Goal: Information Seeking & Learning: Learn about a topic

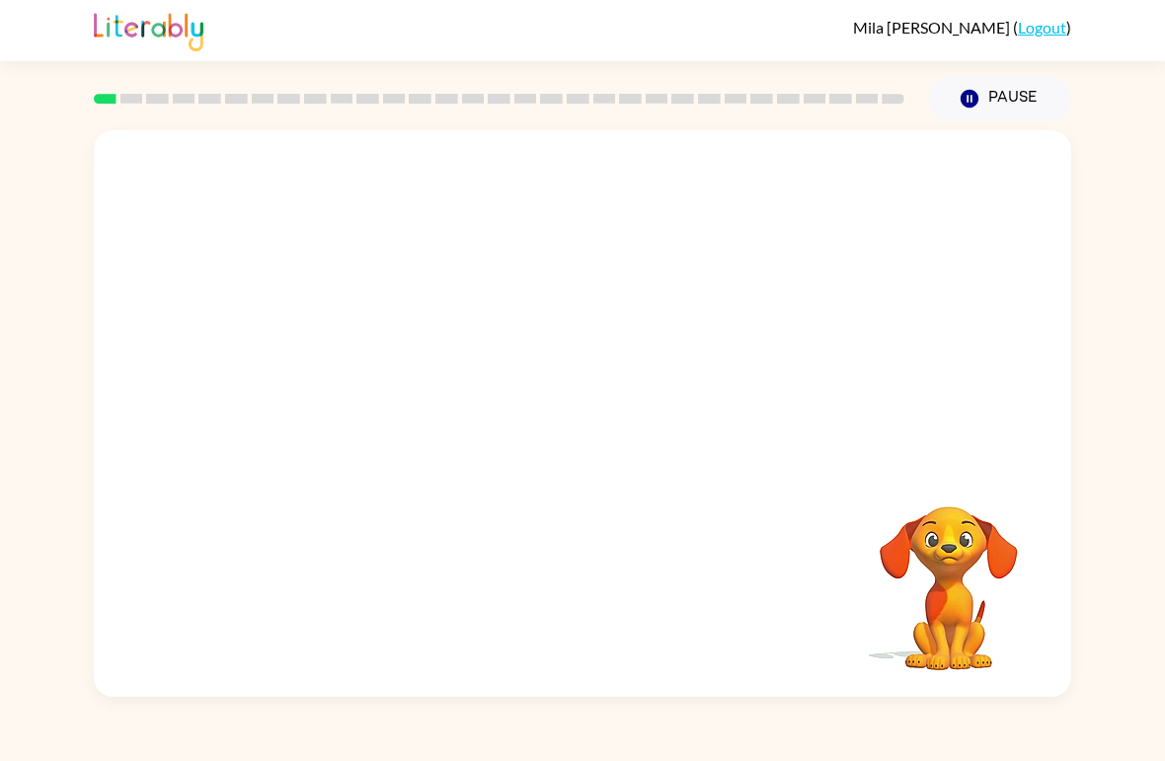
click at [363, 378] on video "Your browser must support playing .mp4 files to use Literably. Please try using…" at bounding box center [582, 297] width 977 height 335
click at [362, 377] on video "Your browser must support playing .mp4 files to use Literably. Please try using…" at bounding box center [582, 297] width 977 height 335
click at [348, 374] on video "Your browser must support playing .mp4 files to use Literably. Please try using…" at bounding box center [582, 297] width 977 height 335
click at [355, 382] on video "Your browser must support playing .mp4 files to use Literably. Please try using…" at bounding box center [582, 297] width 977 height 335
click at [359, 376] on video "Your browser must support playing .mp4 files to use Literably. Please try using…" at bounding box center [582, 297] width 977 height 335
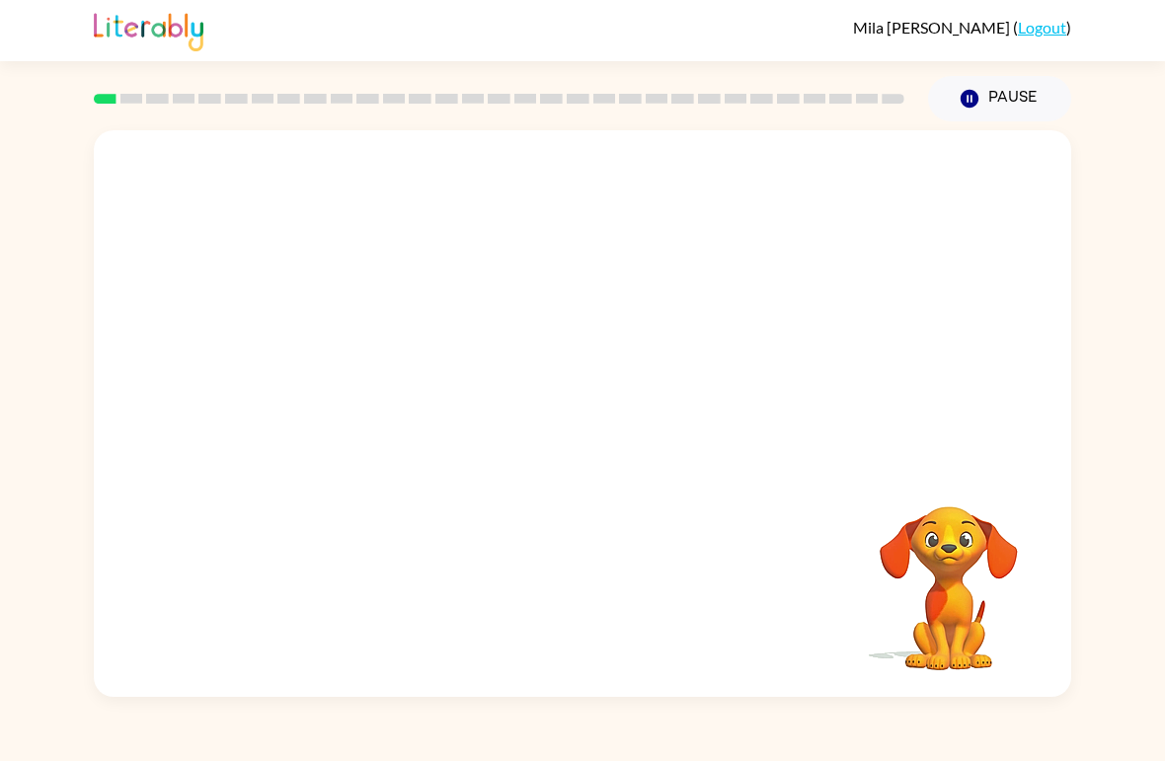
click at [362, 371] on video "Your browser must support playing .mp4 files to use Literably. Please try using…" at bounding box center [582, 297] width 977 height 335
click at [361, 367] on video "Your browser must support playing .mp4 files to use Literably. Please try using…" at bounding box center [582, 297] width 977 height 335
click at [351, 382] on video "Your browser must support playing .mp4 files to use Literably. Please try using…" at bounding box center [582, 297] width 977 height 335
click at [350, 371] on video "Your browser must support playing .mp4 files to use Literably. Please try using…" at bounding box center [582, 297] width 977 height 335
click at [403, 376] on video "Your browser must support playing .mp4 files to use Literably. Please try using…" at bounding box center [582, 297] width 977 height 335
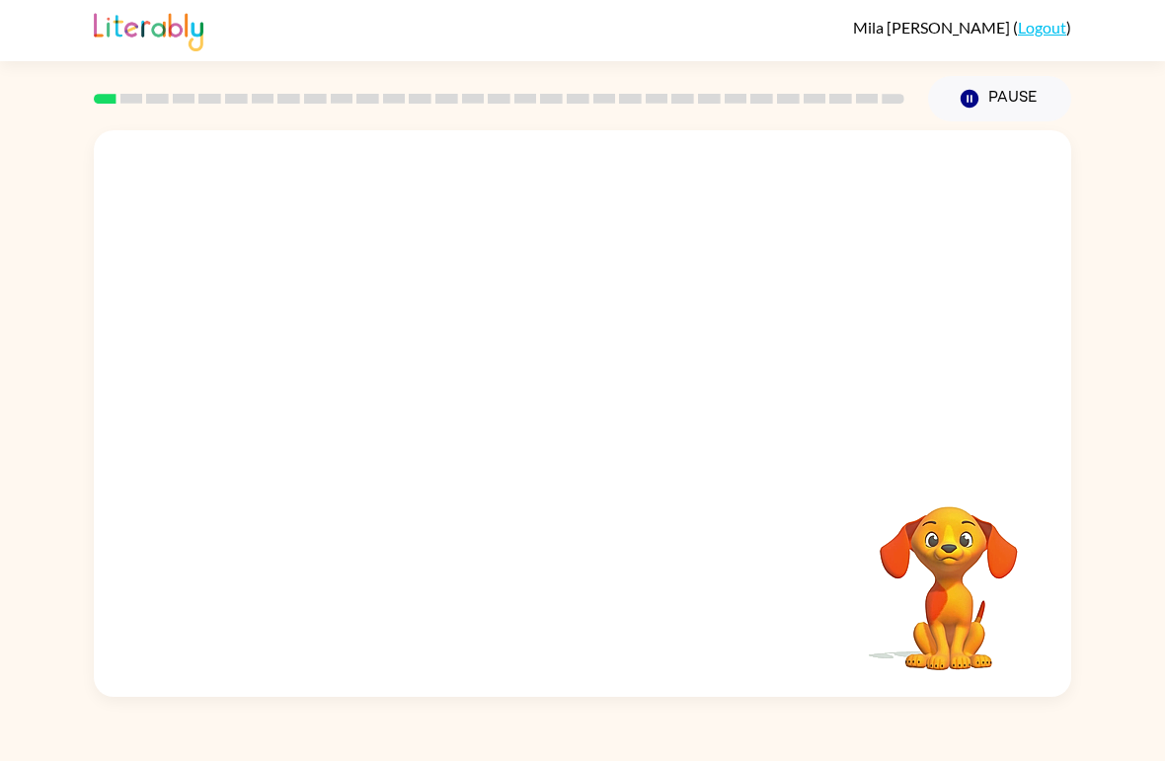
click at [371, 376] on video "Your browser must support playing .mp4 files to use Literably. Please try using…" at bounding box center [582, 297] width 977 height 335
click at [562, 422] on button "button" at bounding box center [582, 424] width 126 height 72
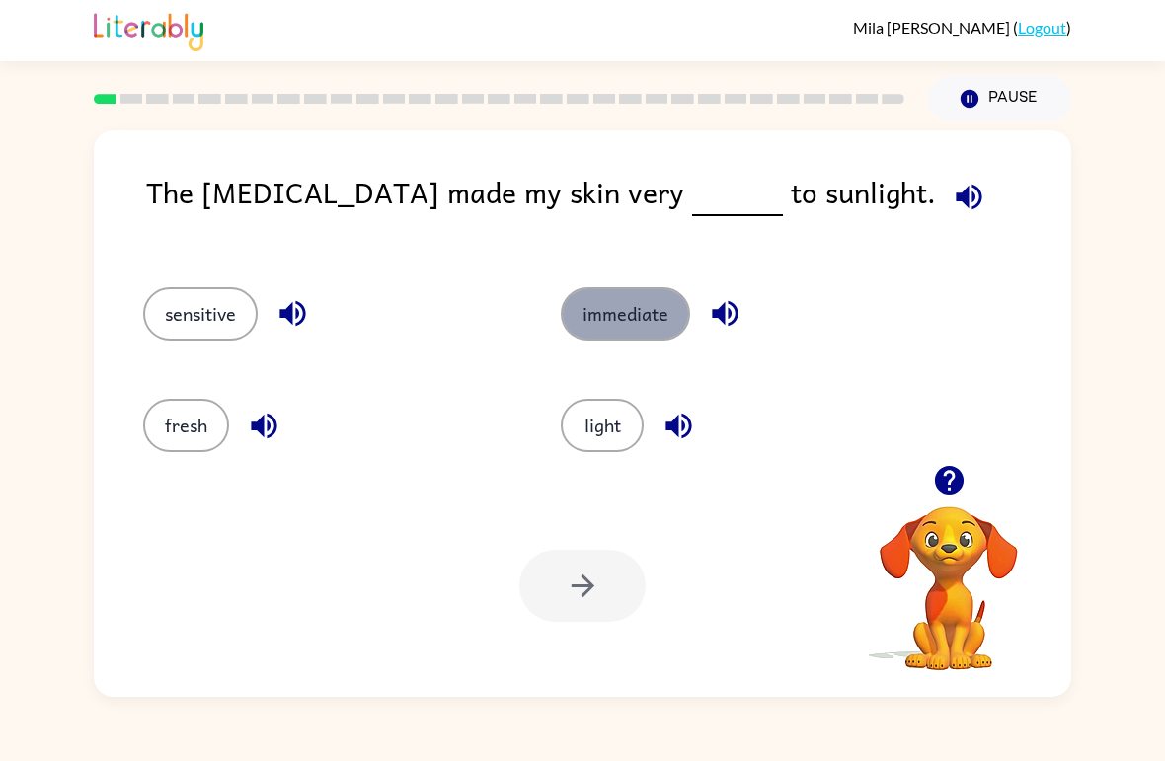
click at [596, 316] on button "immediate" at bounding box center [625, 313] width 129 height 53
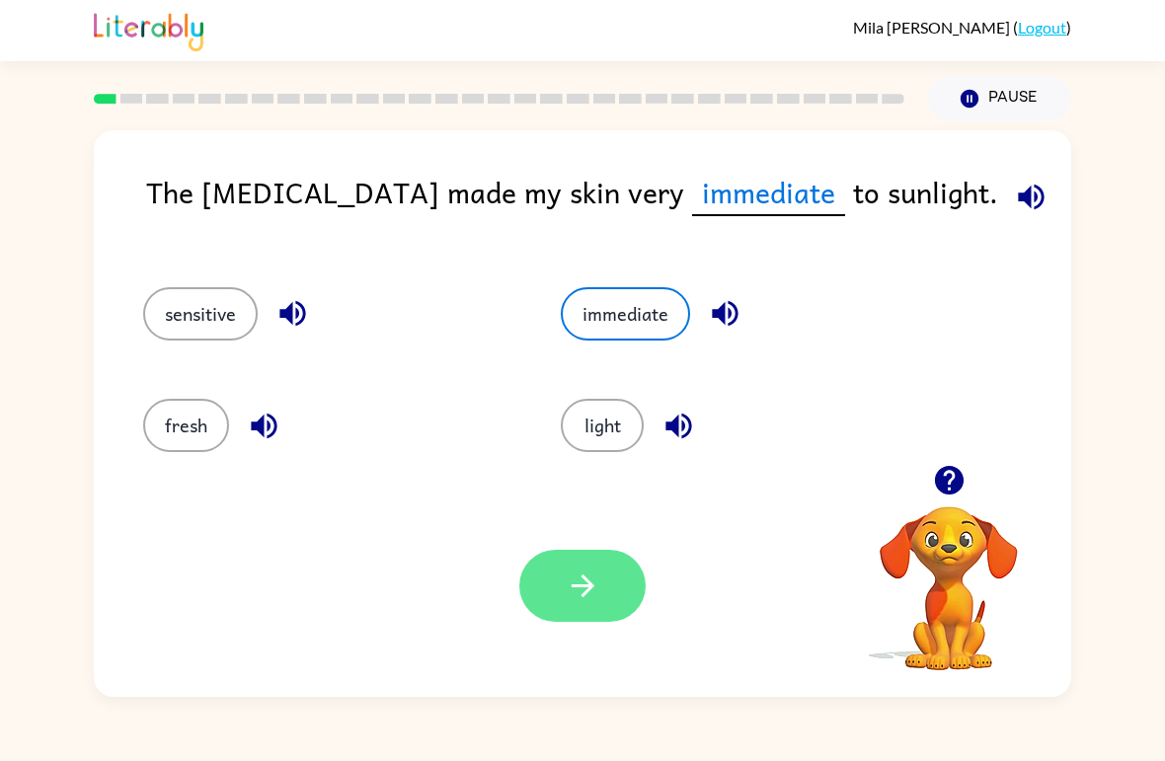
click at [559, 595] on button "button" at bounding box center [582, 586] width 126 height 72
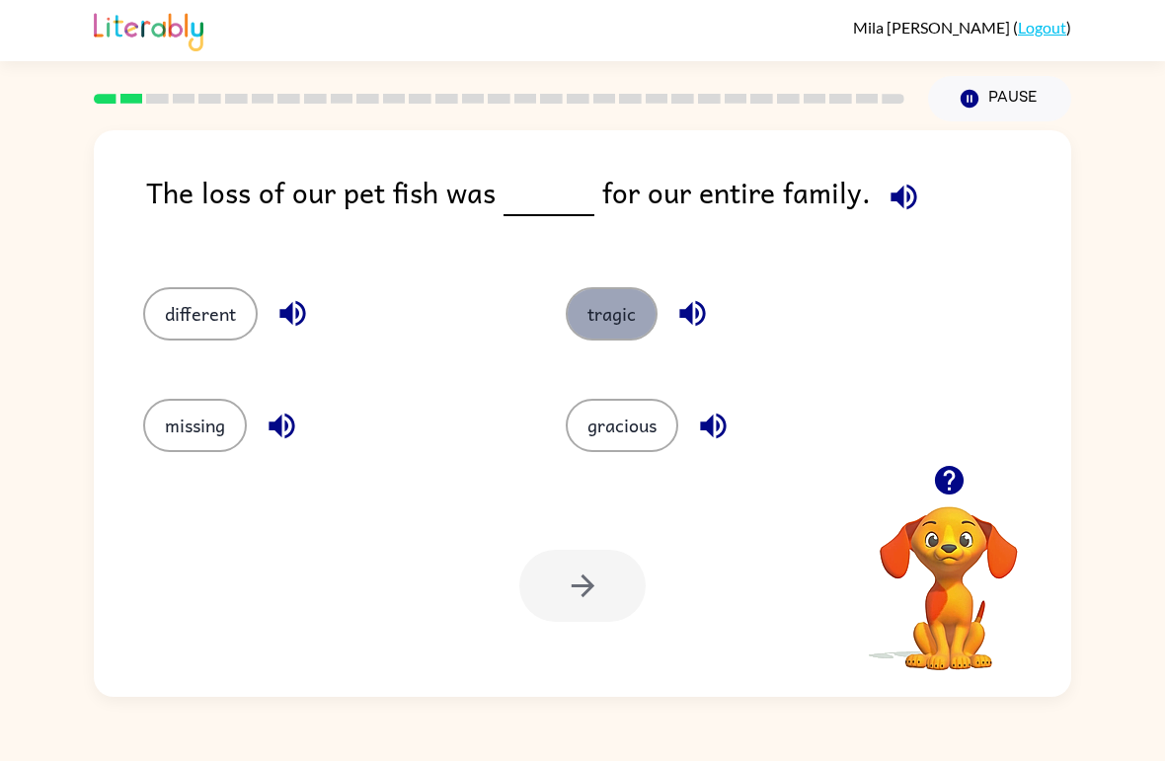
click at [595, 316] on button "tragic" at bounding box center [612, 313] width 92 height 53
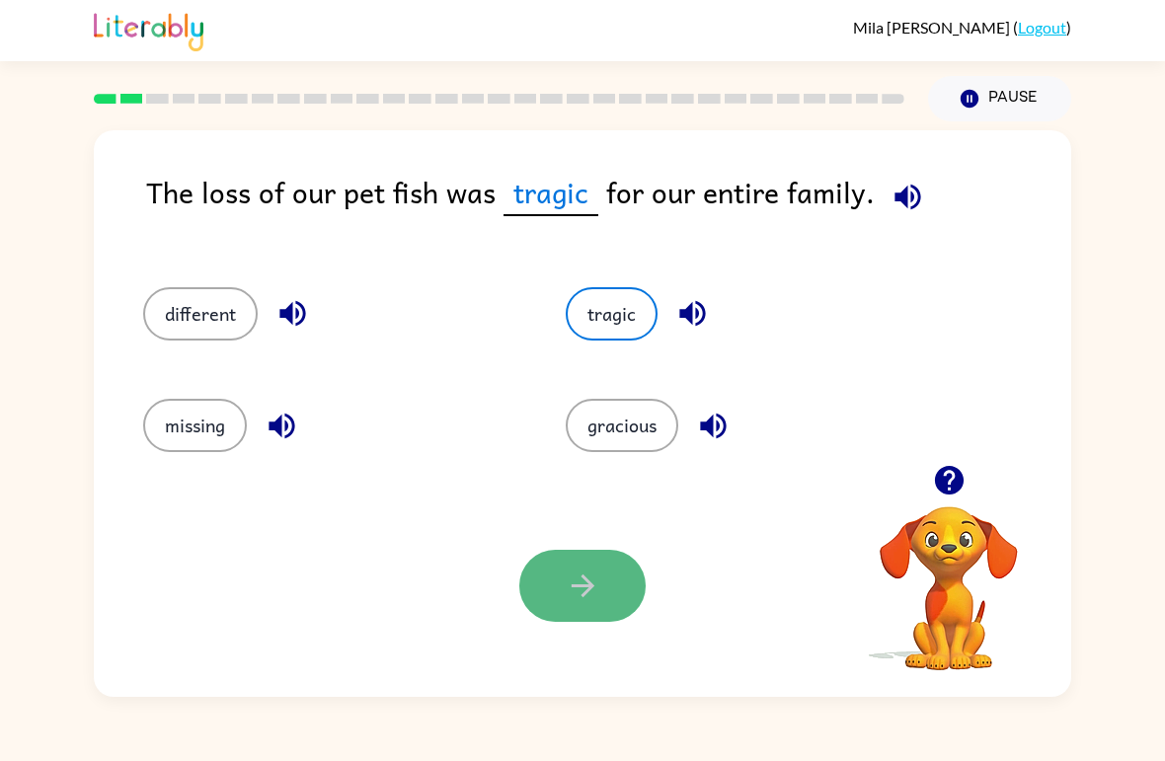
click at [562, 588] on button "button" at bounding box center [582, 586] width 126 height 72
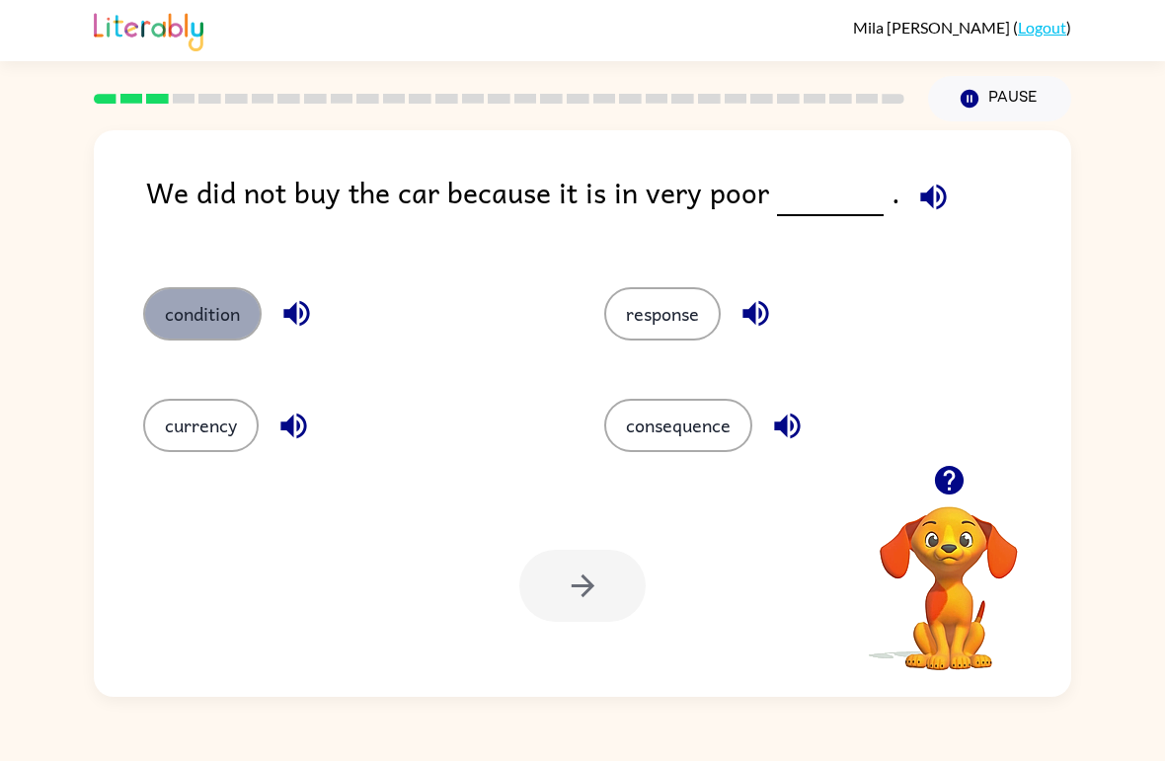
click at [223, 306] on button "condition" at bounding box center [202, 313] width 118 height 53
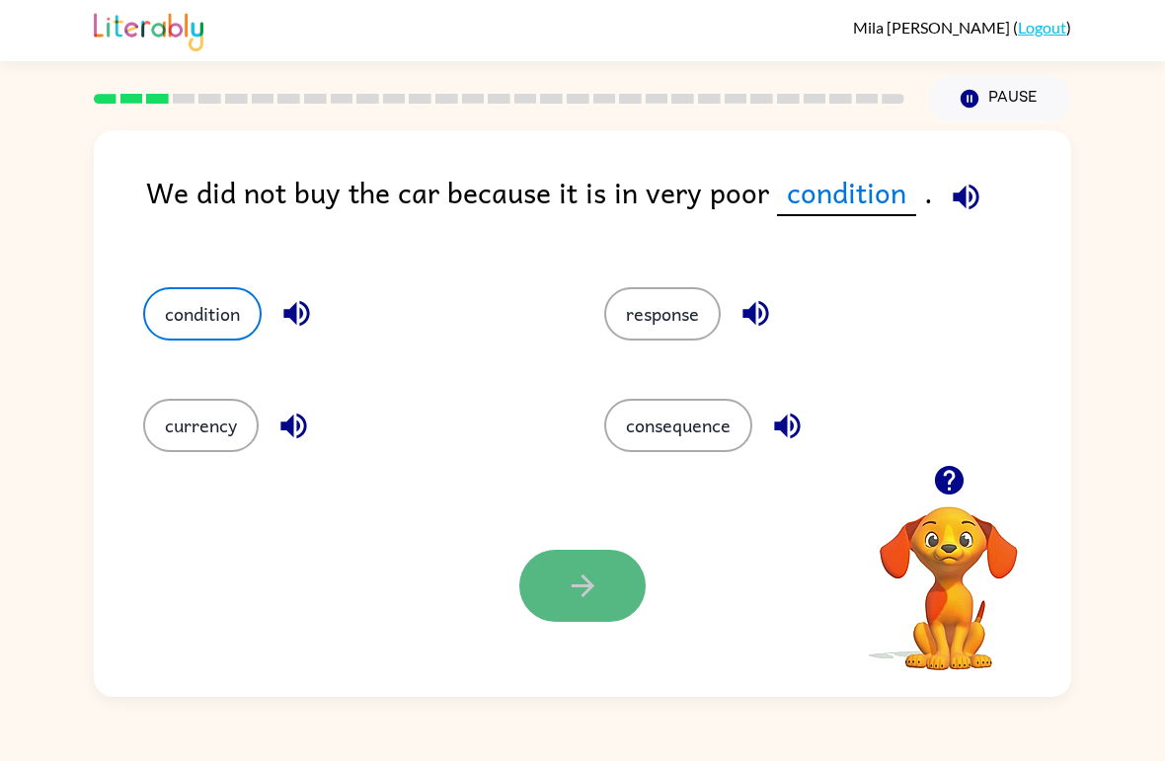
click at [536, 569] on button "button" at bounding box center [582, 586] width 126 height 72
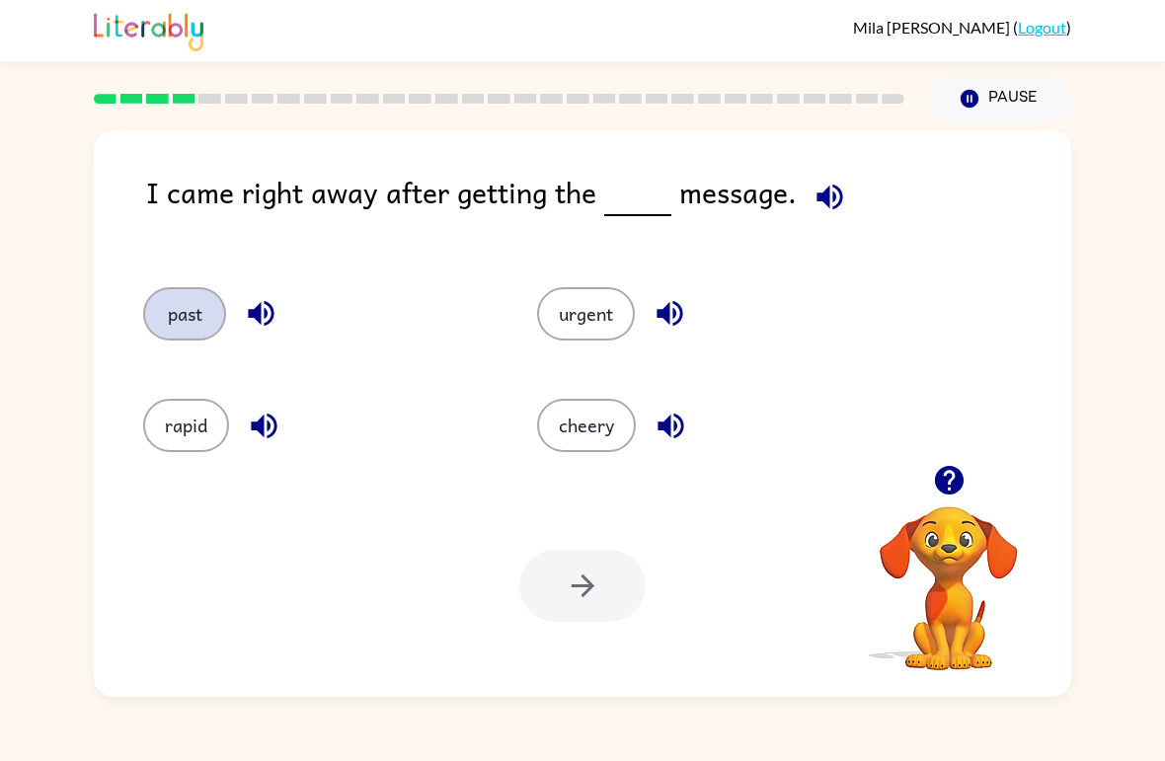
click at [209, 314] on button "past" at bounding box center [184, 313] width 83 height 53
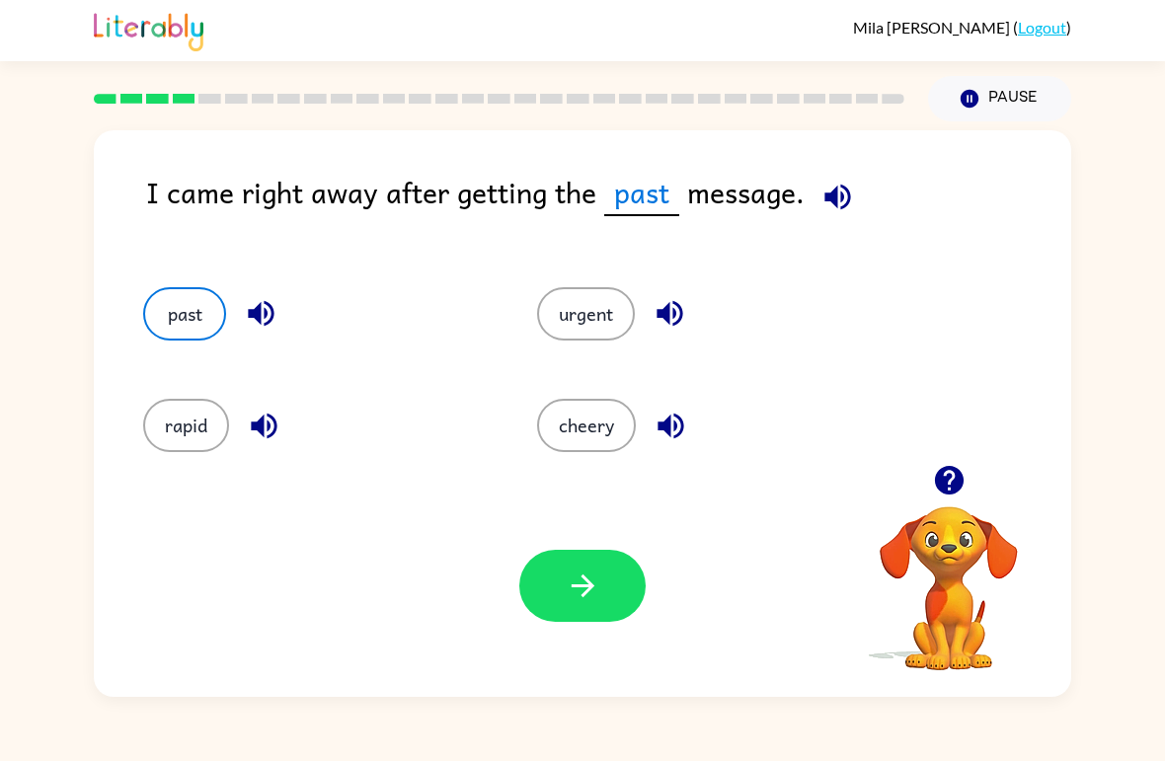
click at [602, 544] on div "Your browser must support playing .mp4 files to use Literably. Please try using…" at bounding box center [582, 586] width 977 height 222
click at [592, 597] on icon "button" at bounding box center [583, 586] width 35 height 35
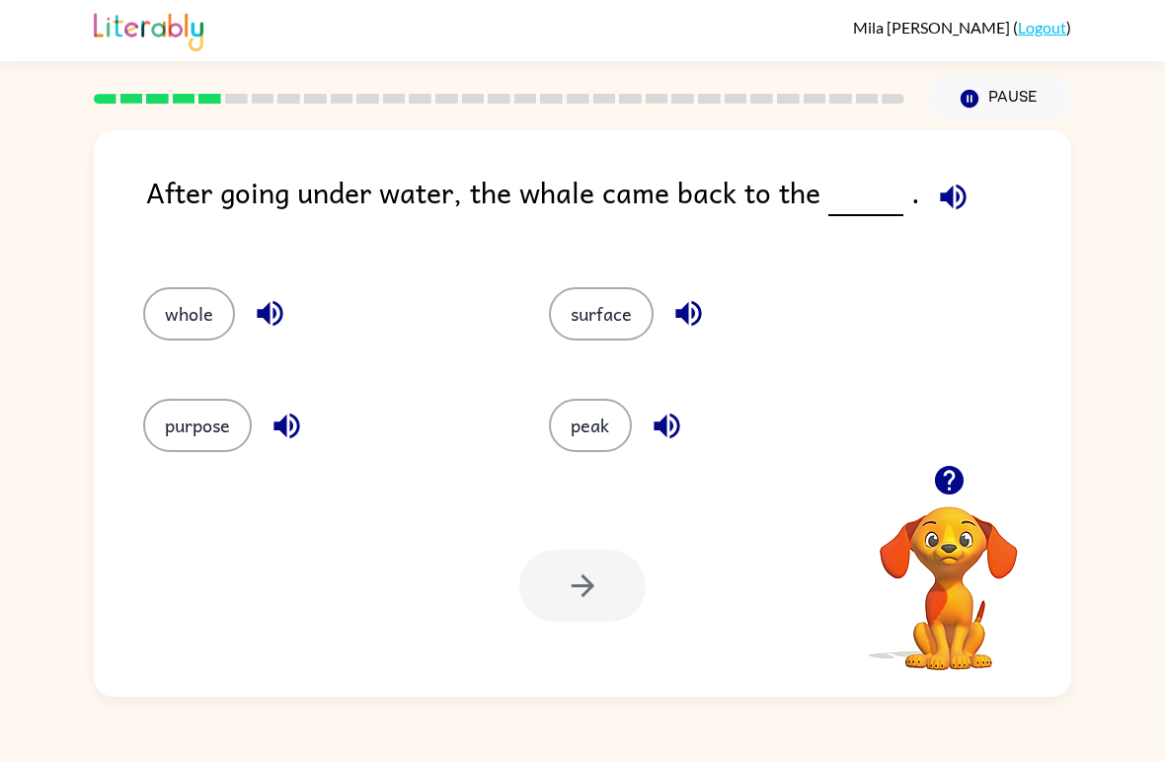
click at [616, 348] on div "surface" at bounding box center [714, 306] width 406 height 112
click at [613, 297] on button "surface" at bounding box center [601, 313] width 105 height 53
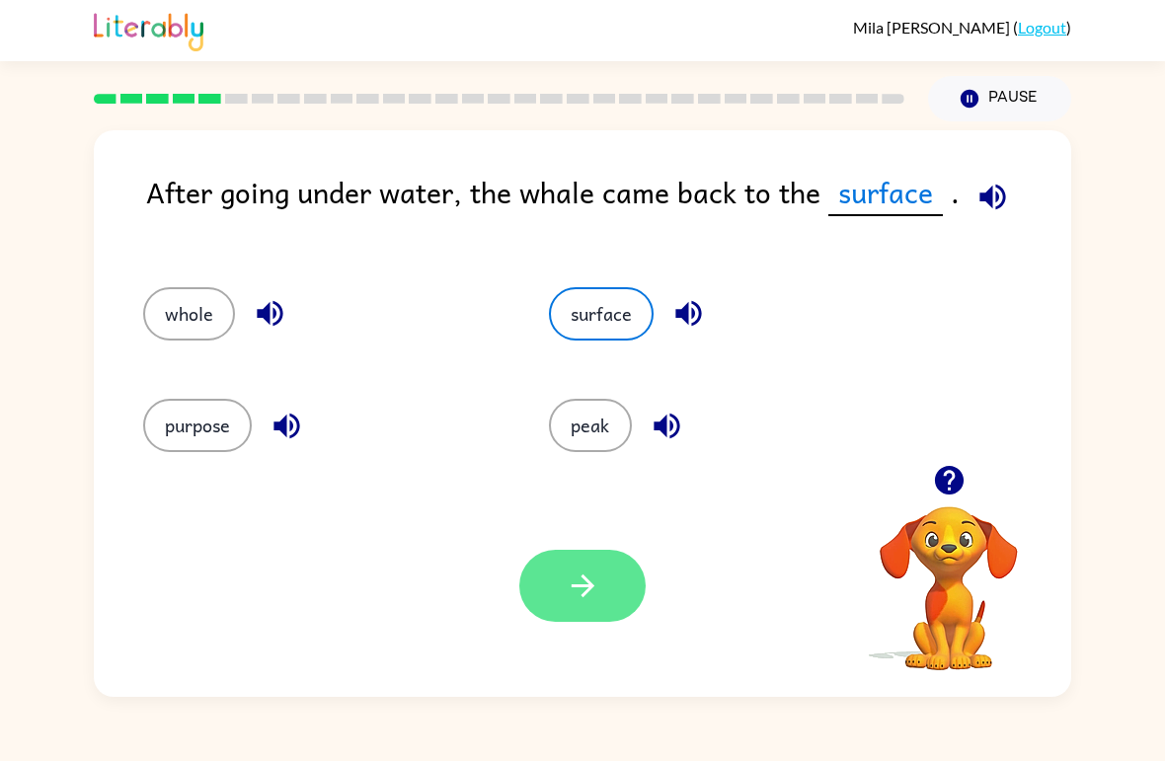
drag, startPoint x: 624, startPoint y: 546, endPoint x: 620, endPoint y: 560, distance: 14.4
click at [620, 560] on div "Your browser must support playing .mp4 files to use Literably. Please try using…" at bounding box center [582, 586] width 977 height 222
click at [619, 564] on button "button" at bounding box center [582, 586] width 126 height 72
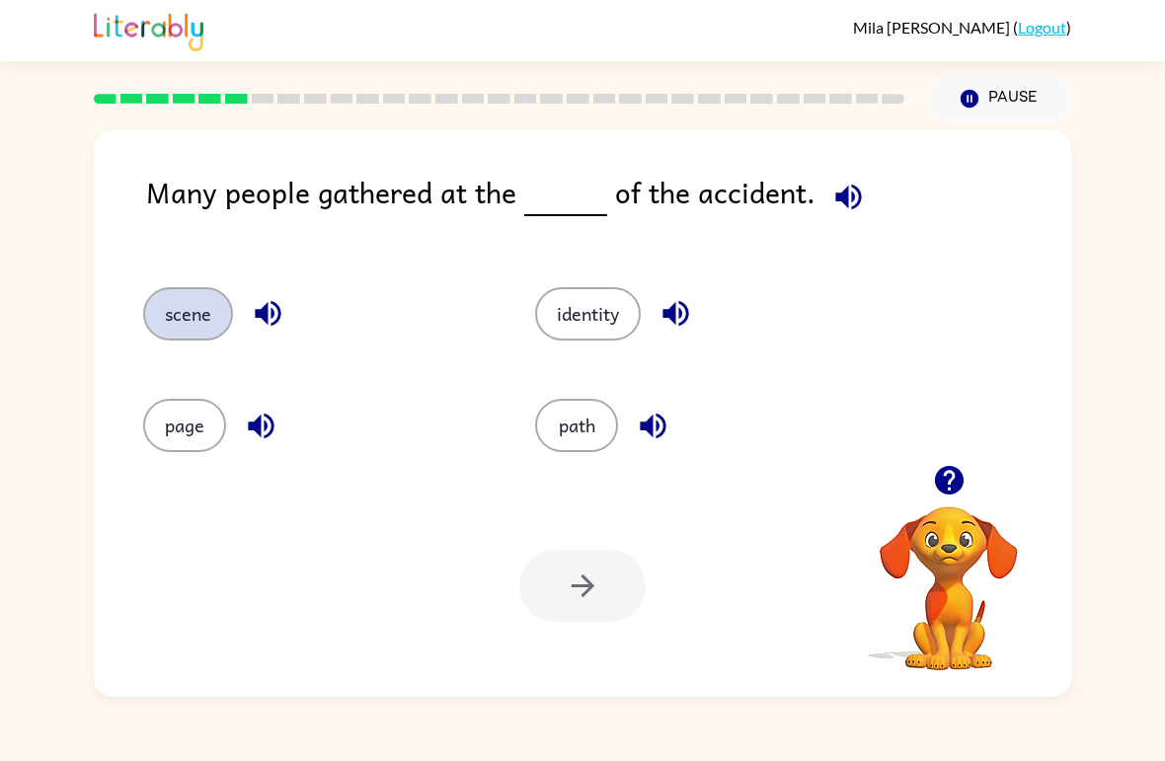
click at [160, 321] on button "scene" at bounding box center [188, 313] width 90 height 53
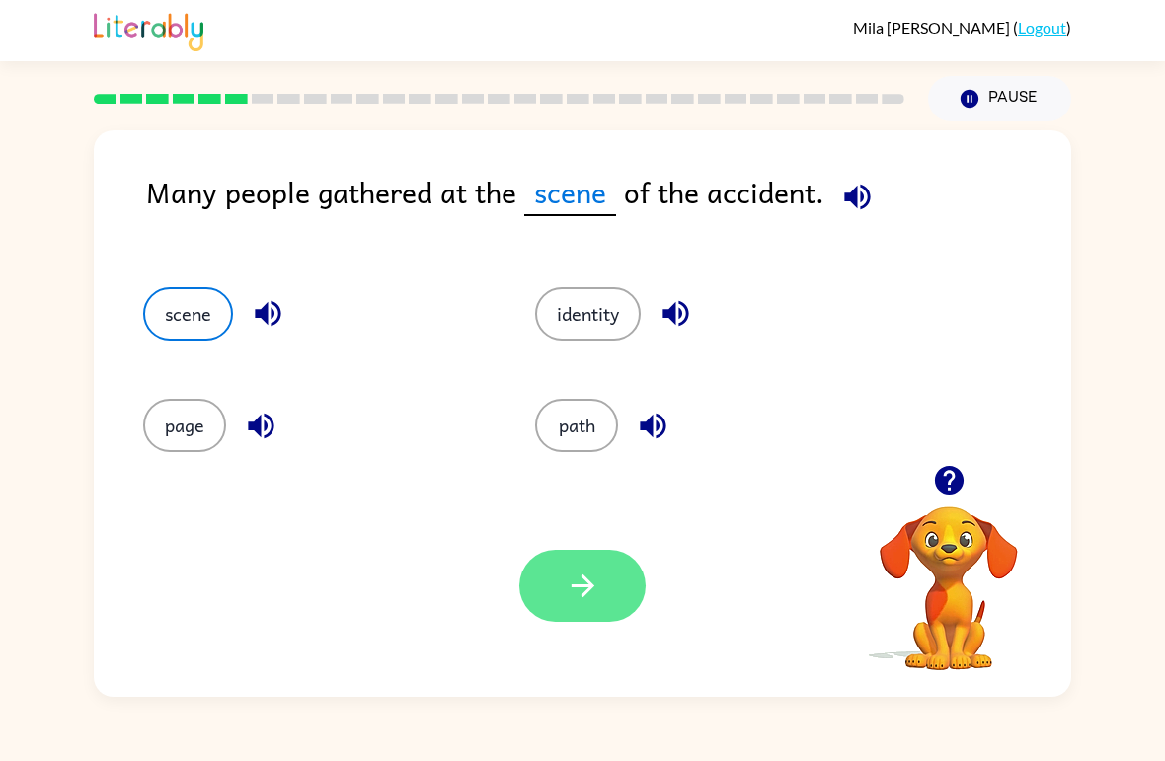
click at [539, 576] on button "button" at bounding box center [582, 586] width 126 height 72
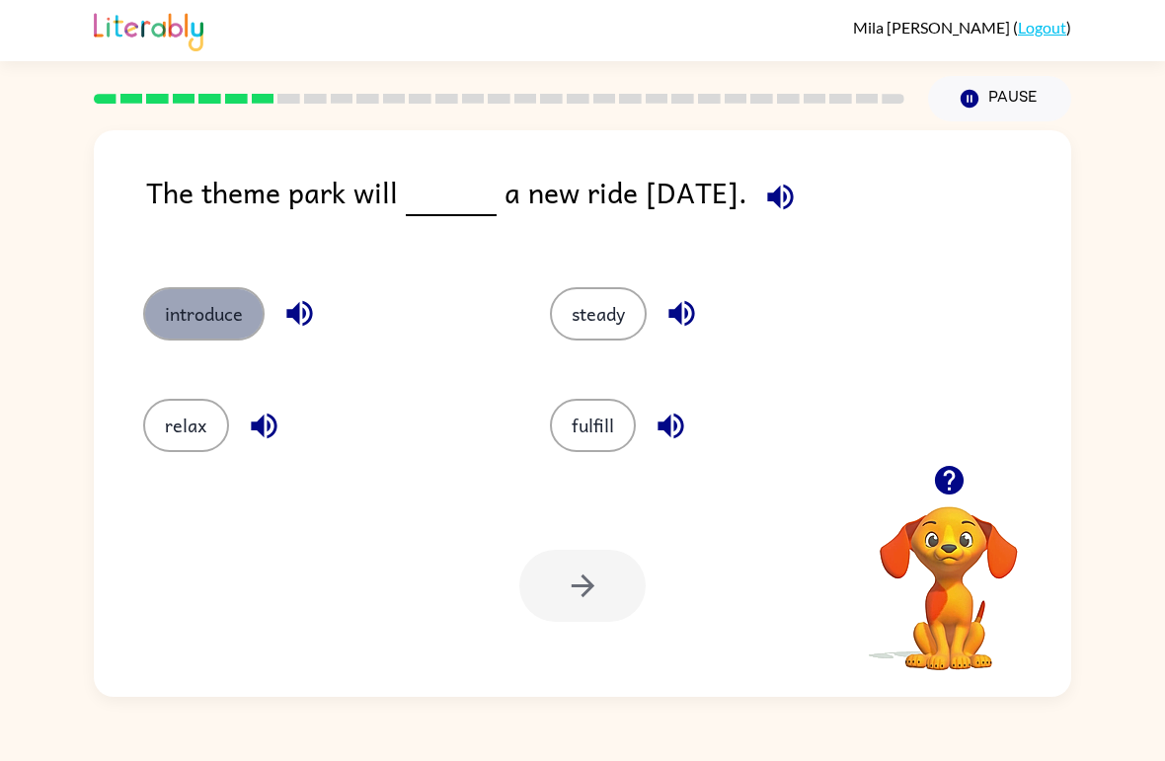
click at [195, 318] on button "introduce" at bounding box center [203, 313] width 121 height 53
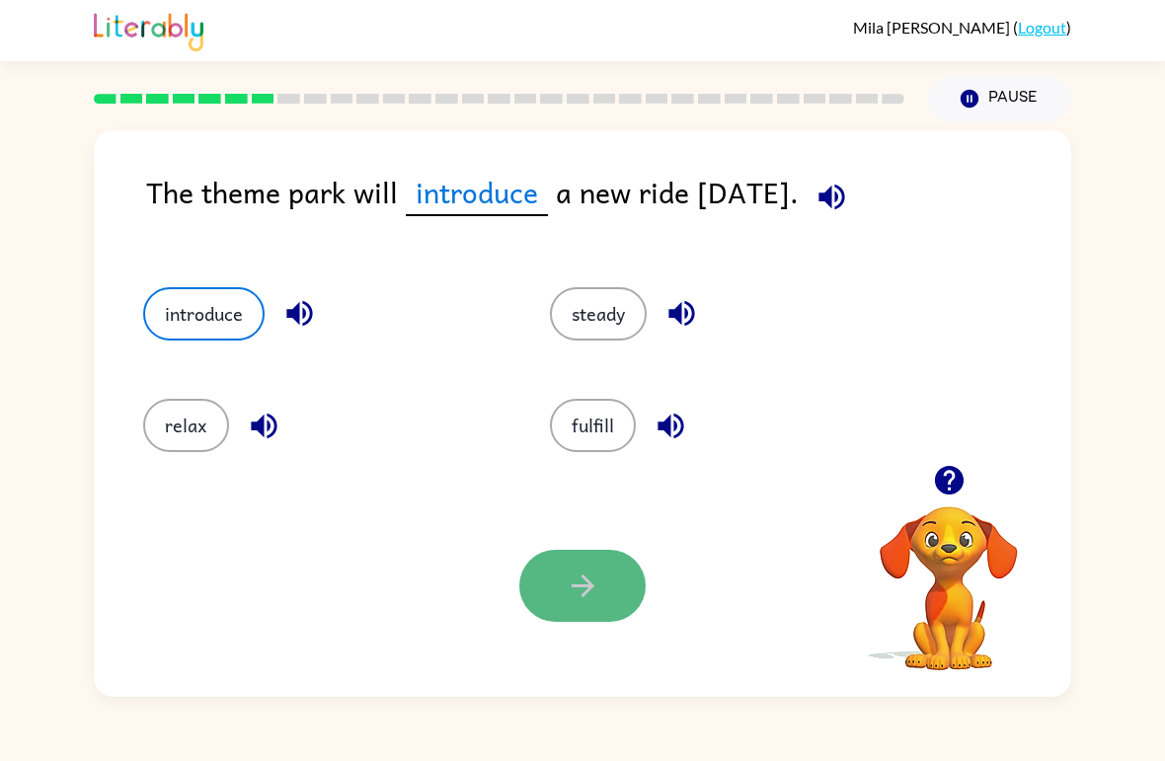
click at [580, 551] on button "button" at bounding box center [582, 586] width 126 height 72
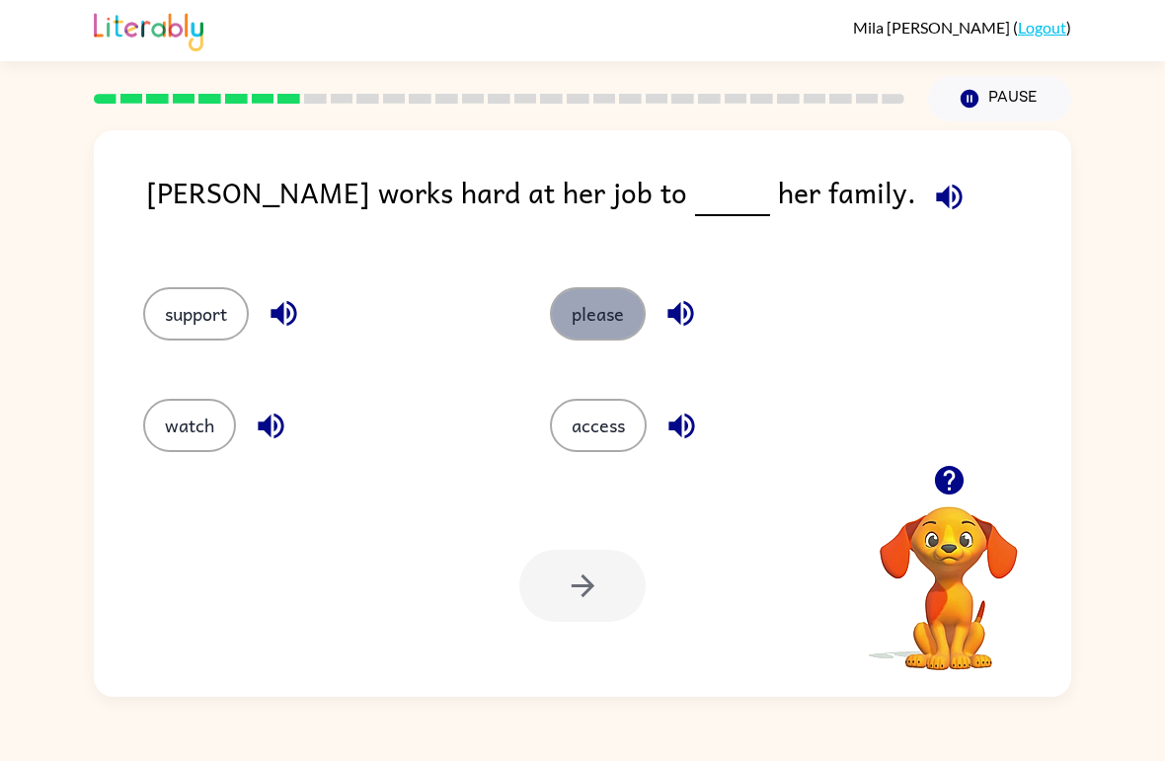
click at [597, 308] on button "please" at bounding box center [598, 313] width 96 height 53
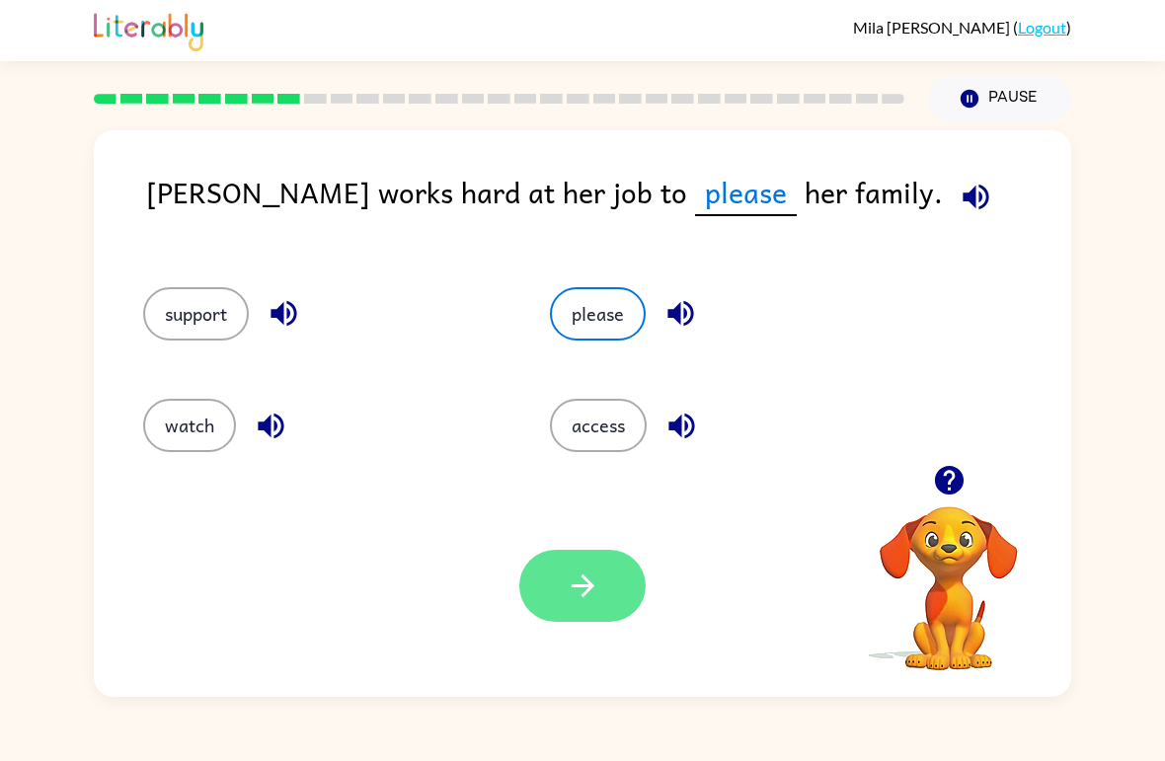
click at [574, 584] on icon "button" at bounding box center [583, 586] width 35 height 35
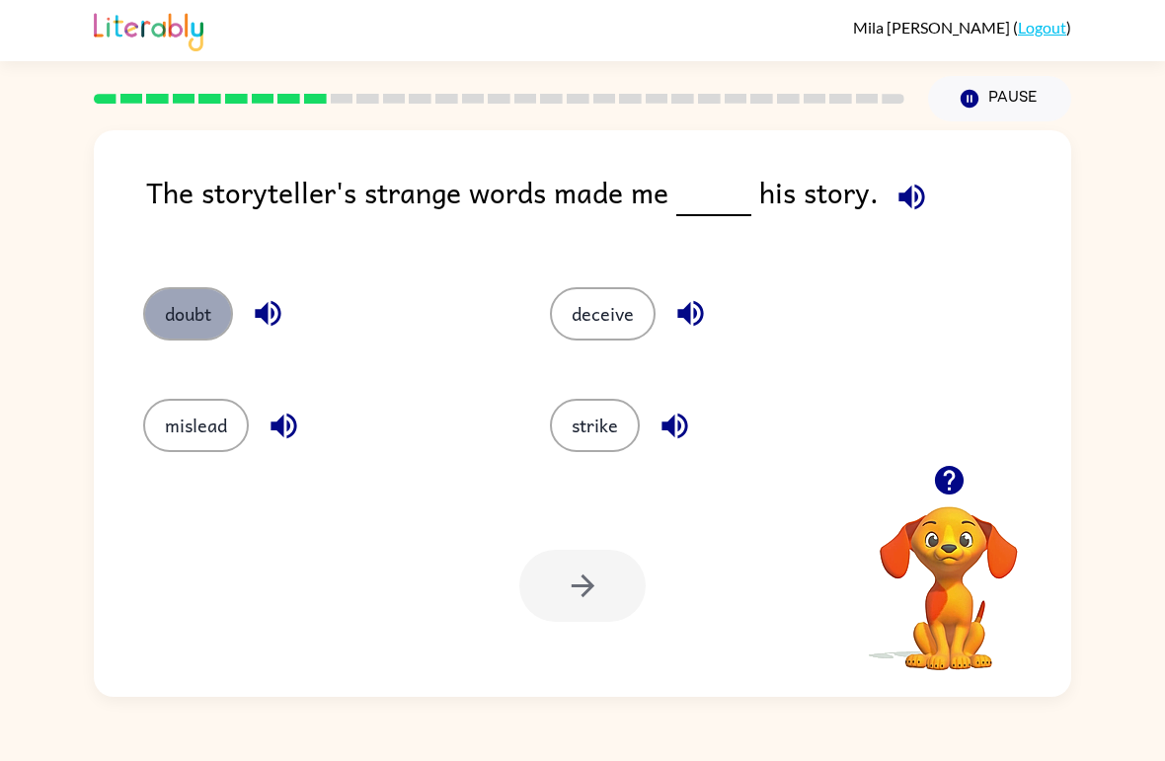
click at [212, 329] on button "doubt" at bounding box center [188, 313] width 90 height 53
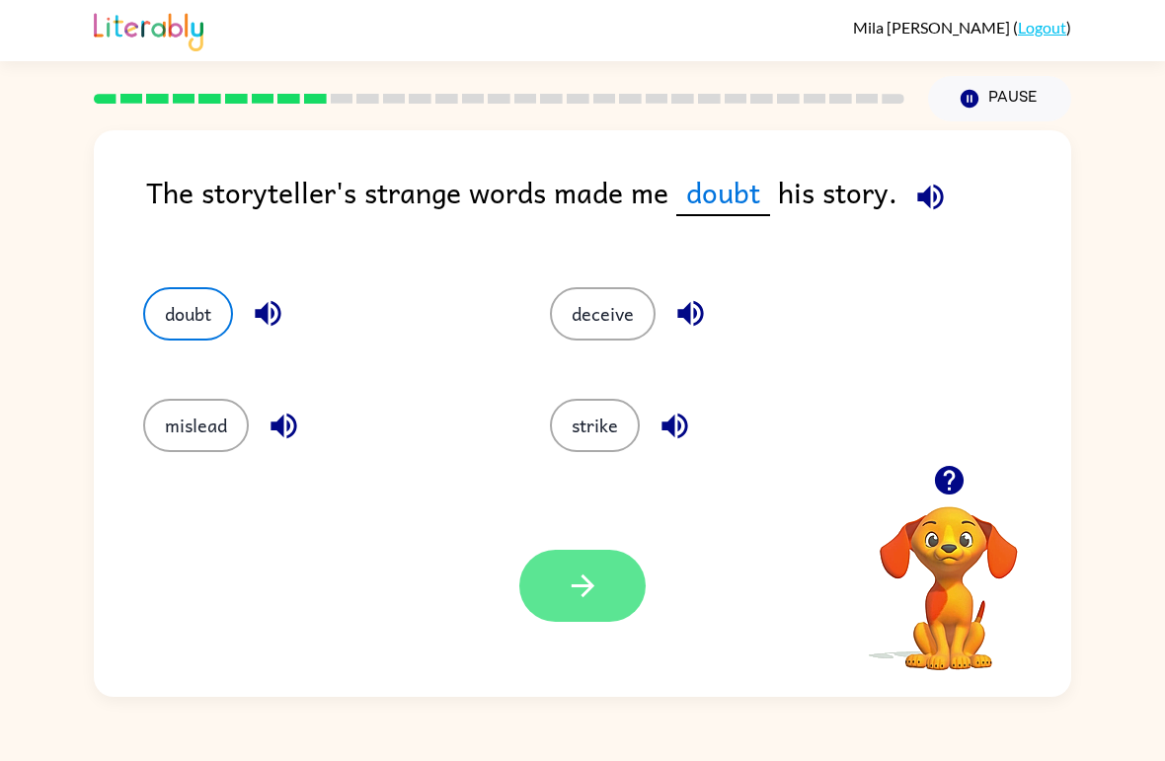
click at [564, 583] on button "button" at bounding box center [582, 586] width 126 height 72
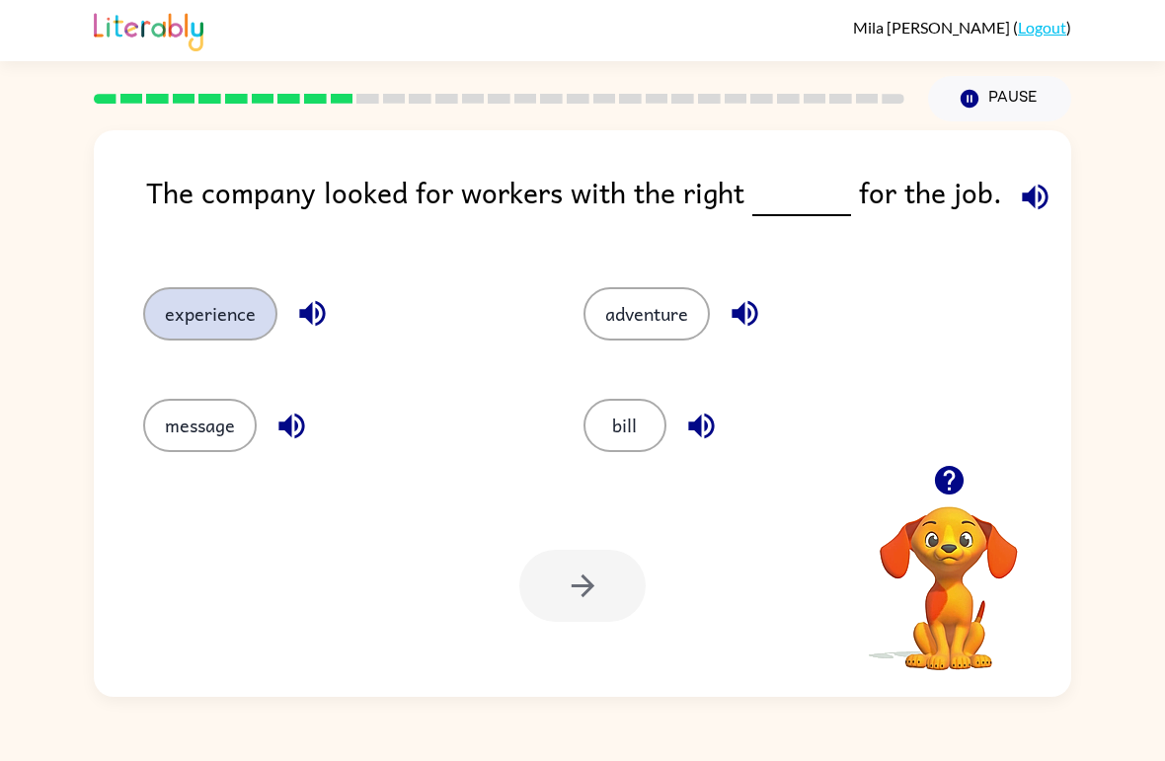
click at [168, 321] on button "experience" at bounding box center [210, 313] width 134 height 53
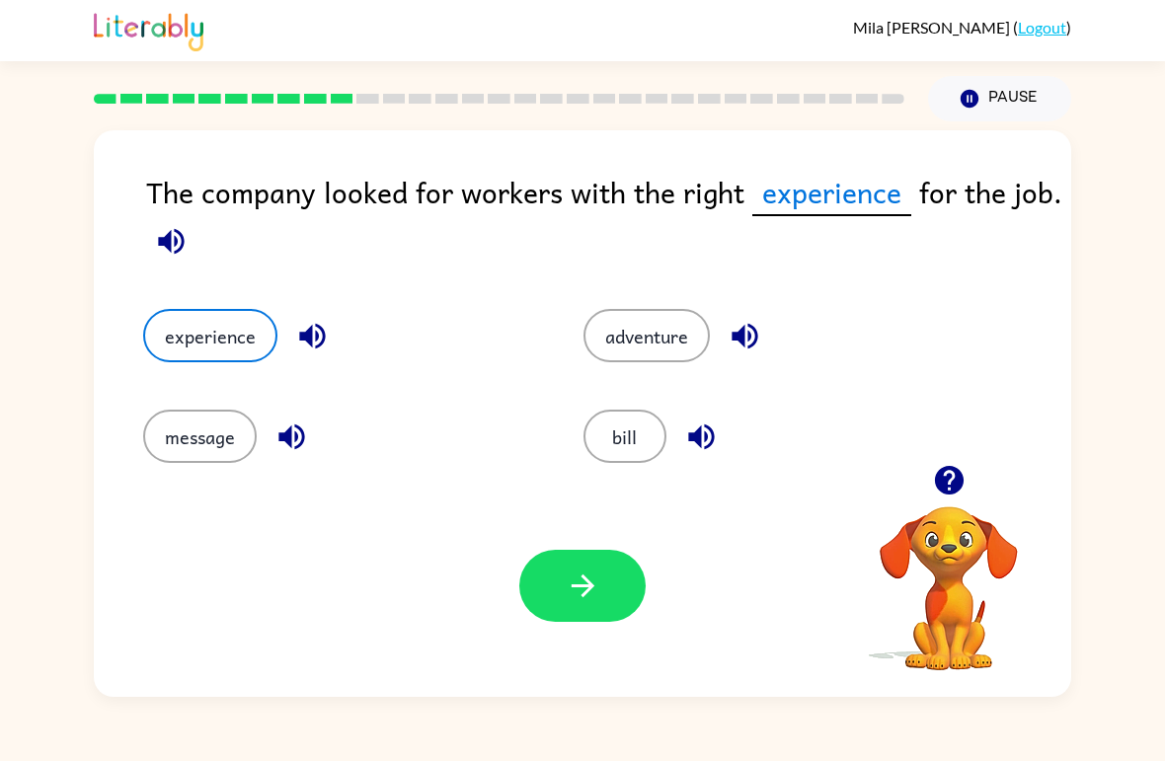
click at [648, 573] on div "Your browser must support playing .mp4 files to use Literably. Please try using…" at bounding box center [582, 586] width 977 height 222
click at [619, 577] on button "button" at bounding box center [582, 586] width 126 height 72
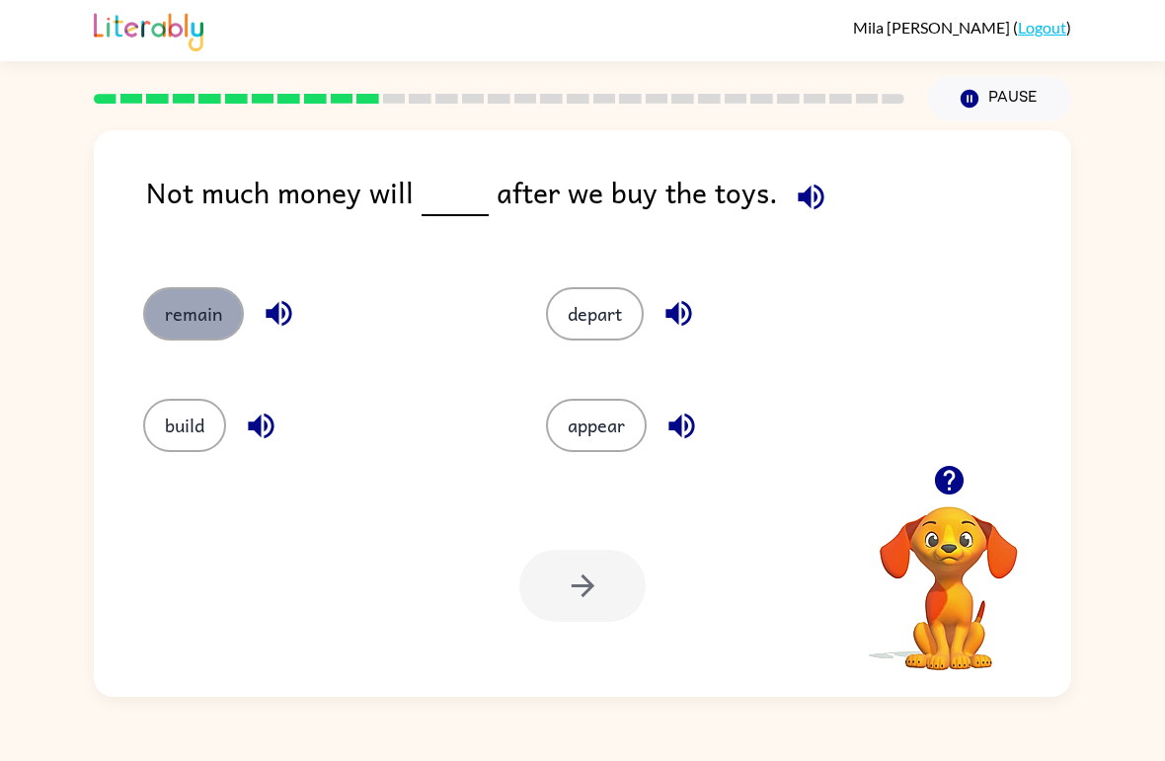
click at [190, 324] on button "remain" at bounding box center [193, 313] width 101 height 53
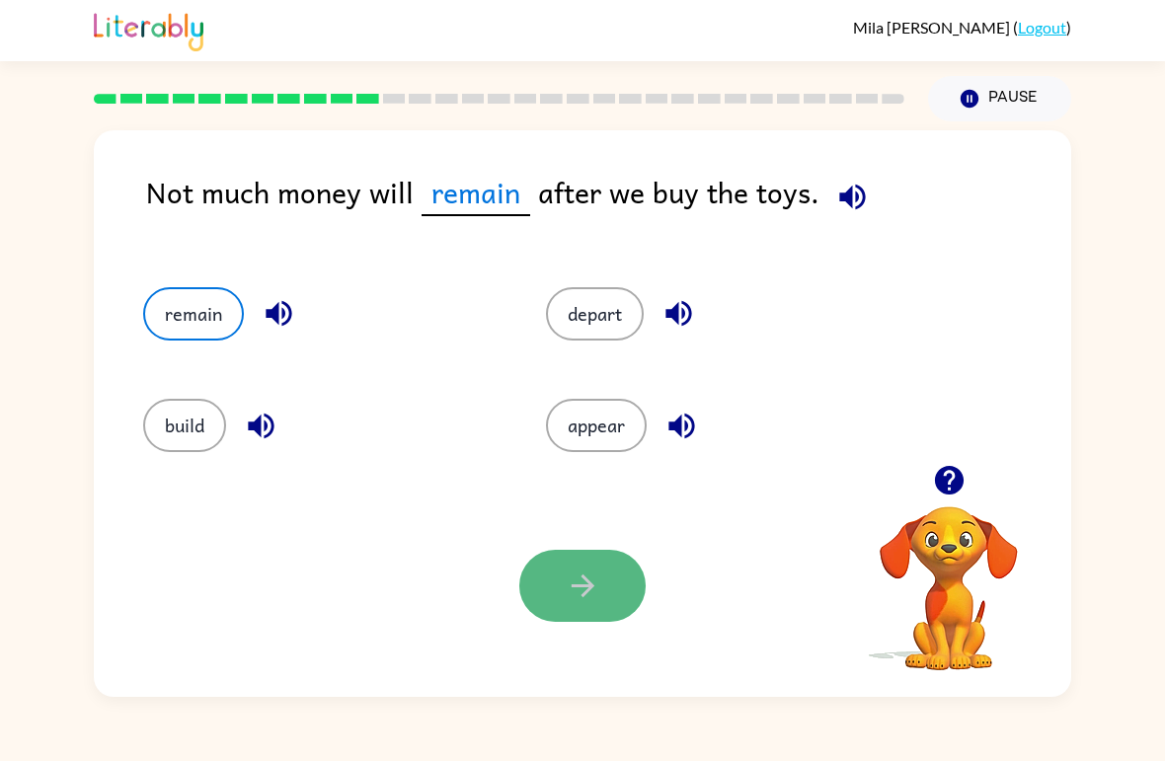
click at [607, 565] on button "button" at bounding box center [582, 586] width 126 height 72
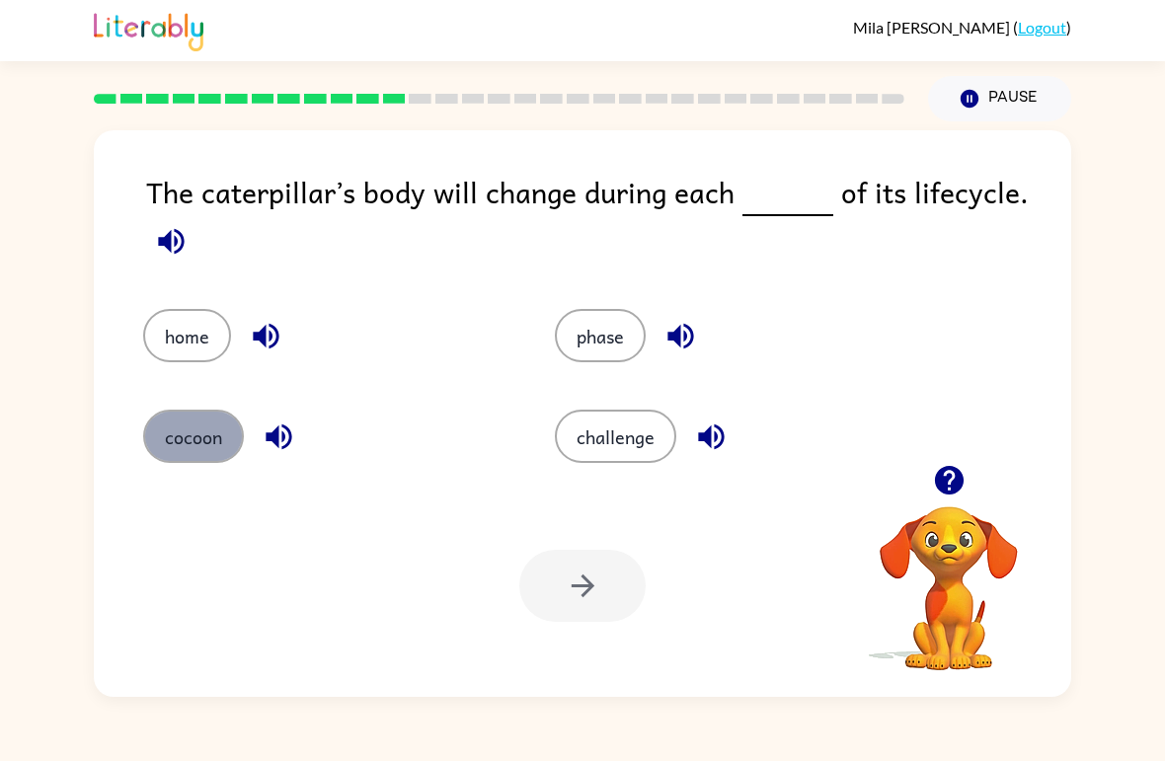
click at [210, 434] on button "cocoon" at bounding box center [193, 436] width 101 height 53
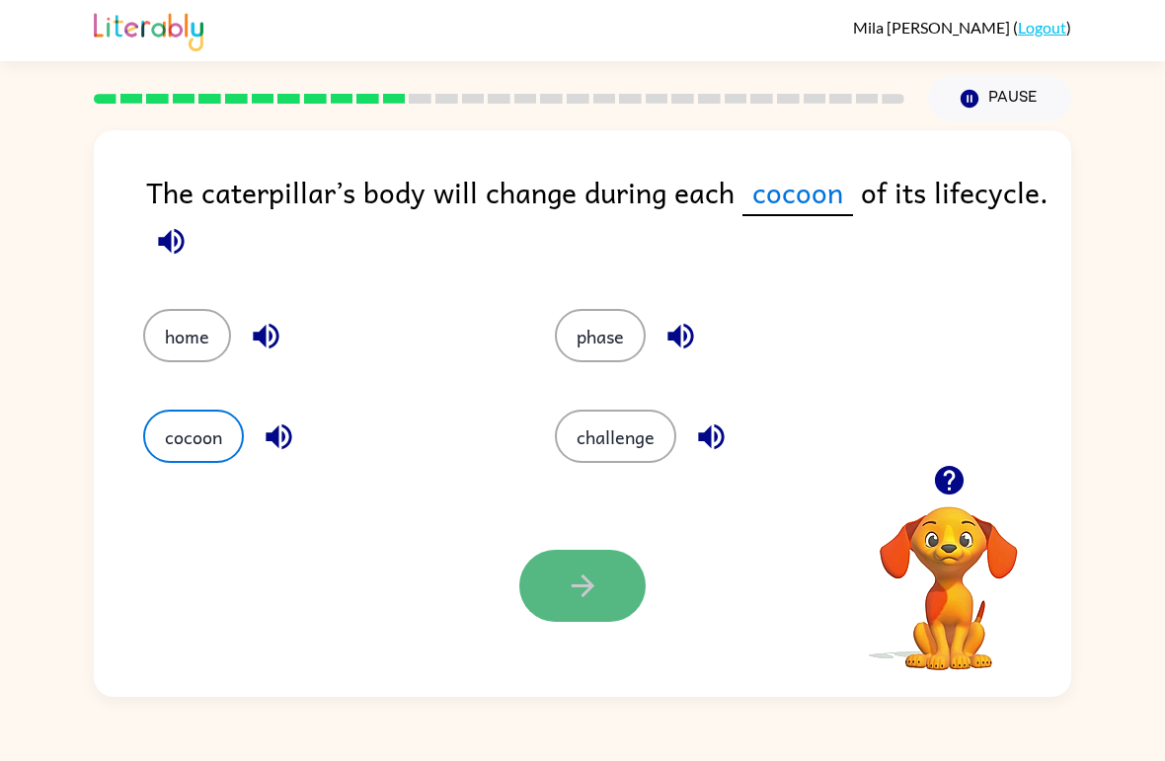
click at [544, 565] on button "button" at bounding box center [582, 586] width 126 height 72
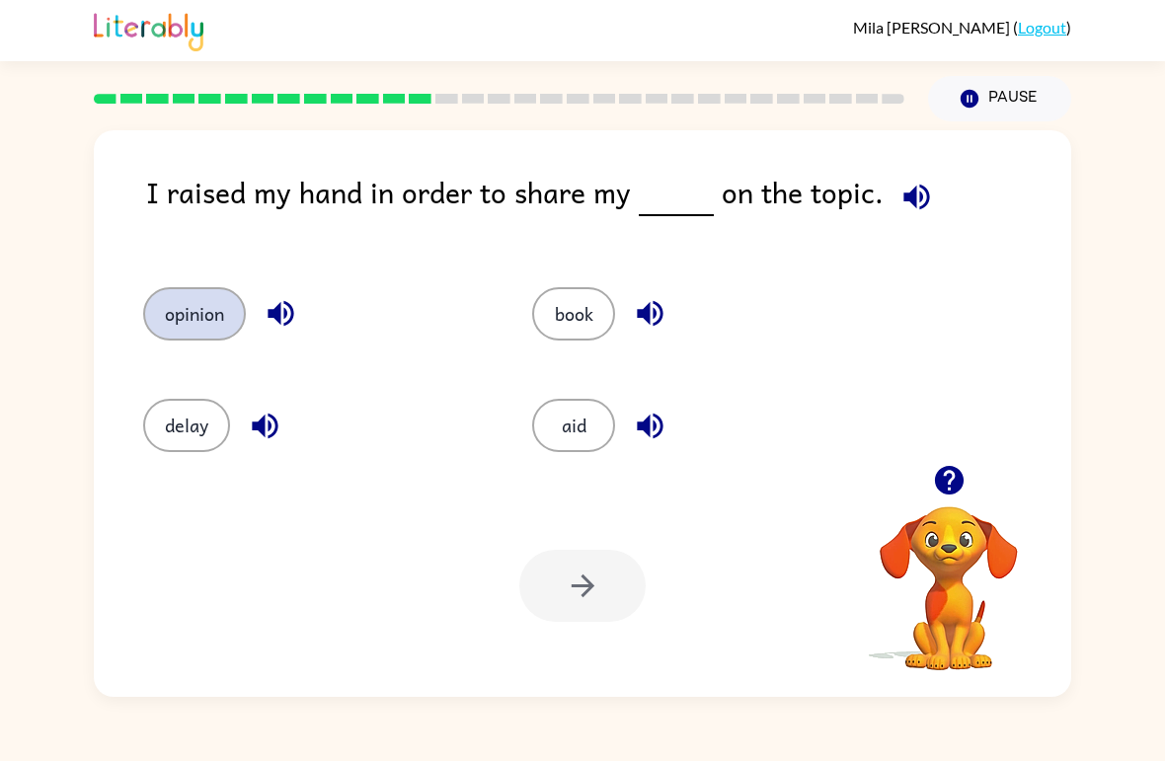
click at [185, 318] on button "opinion" at bounding box center [194, 313] width 103 height 53
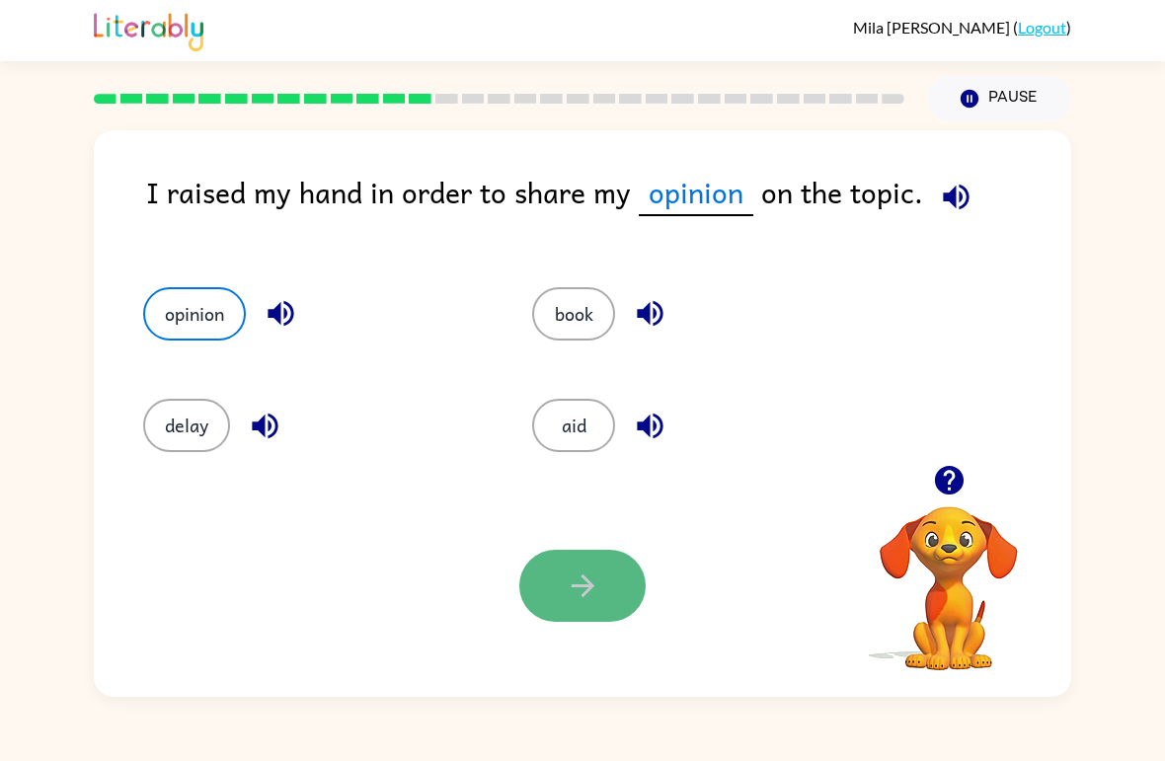
click at [622, 563] on button "button" at bounding box center [582, 586] width 126 height 72
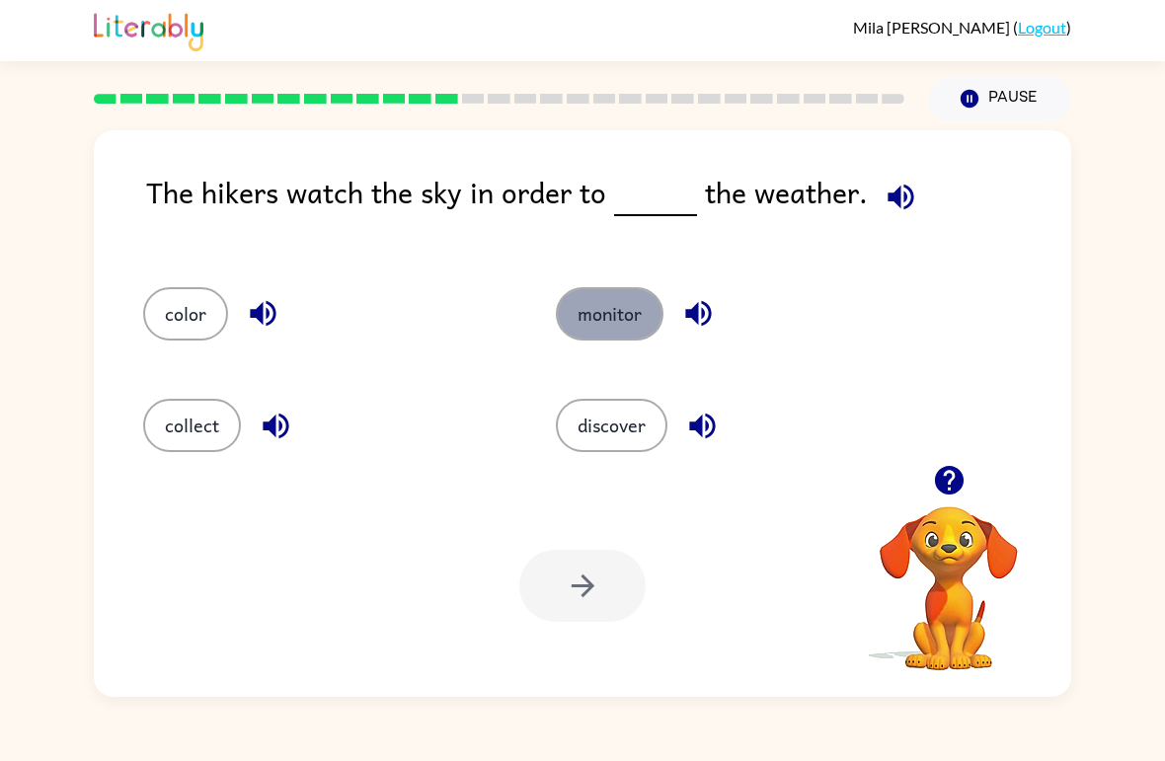
click at [635, 304] on button "monitor" at bounding box center [610, 313] width 108 height 53
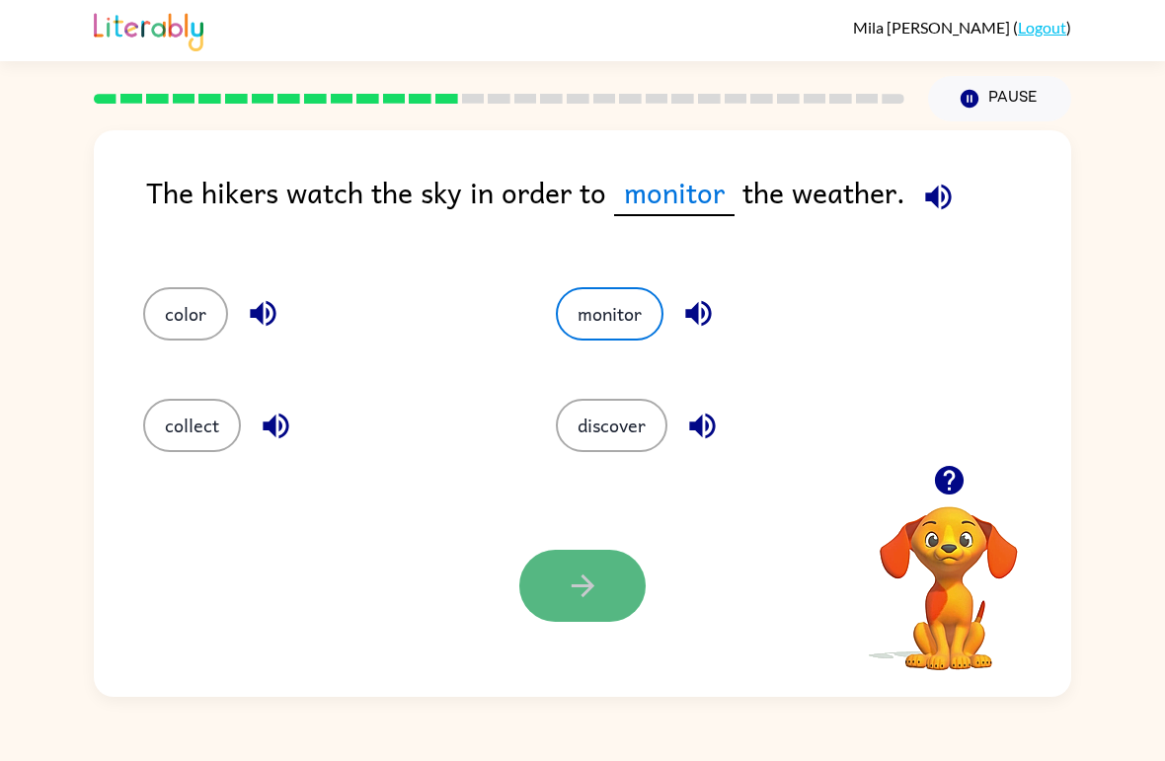
click at [559, 608] on button "button" at bounding box center [582, 586] width 126 height 72
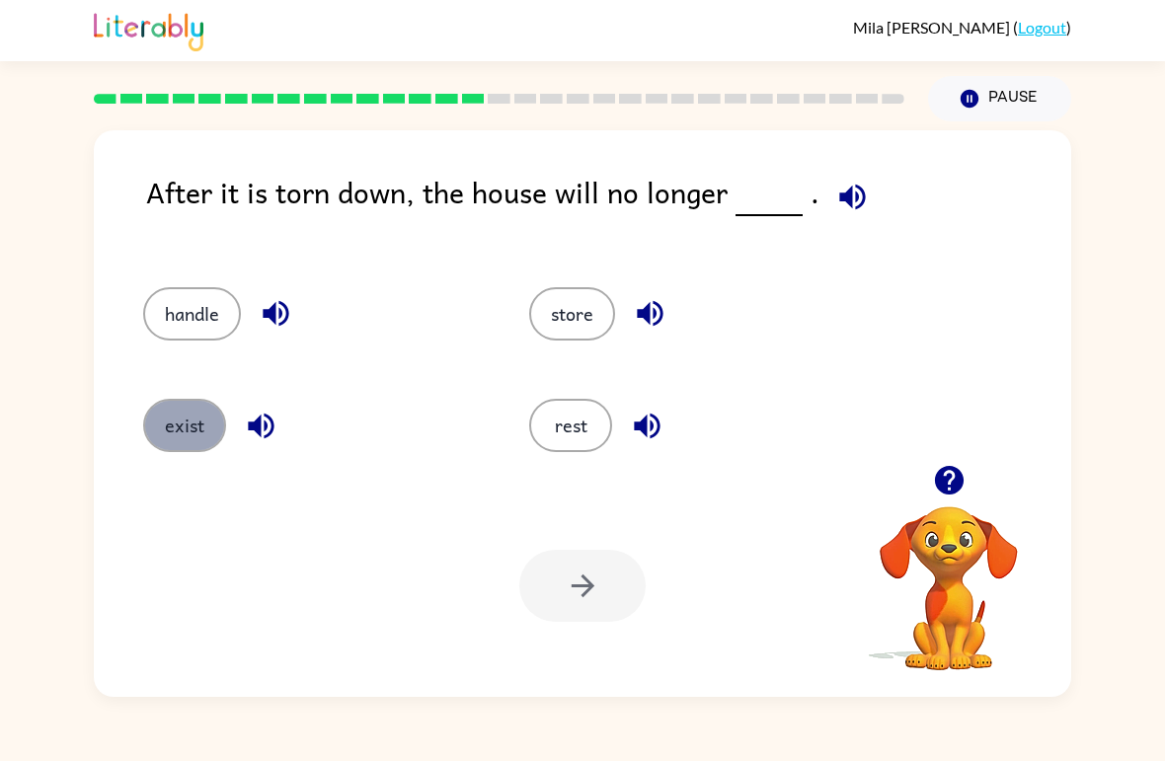
click at [209, 413] on button "exist" at bounding box center [184, 425] width 83 height 53
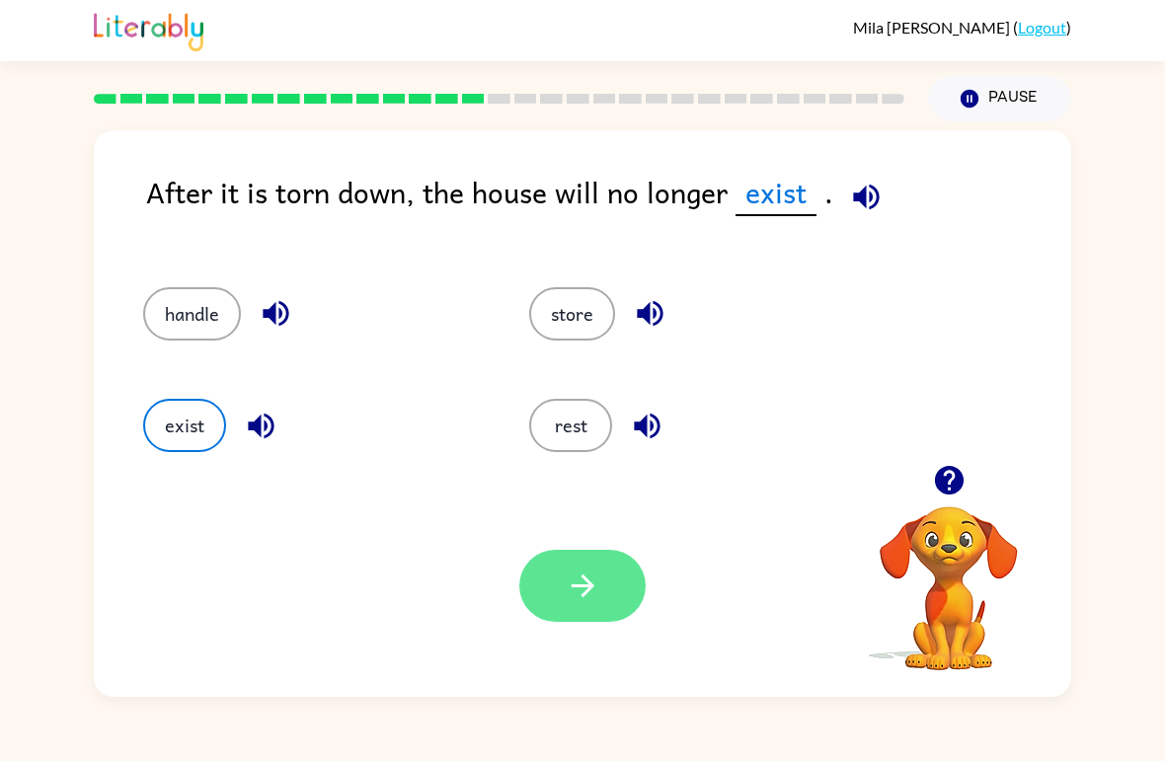
drag, startPoint x: 475, startPoint y: 591, endPoint x: 531, endPoint y: 579, distance: 57.7
click at [531, 579] on div "Your browser must support playing .mp4 files to use Literably. Please try using…" at bounding box center [582, 586] width 977 height 222
click at [568, 602] on icon "button" at bounding box center [583, 586] width 35 height 35
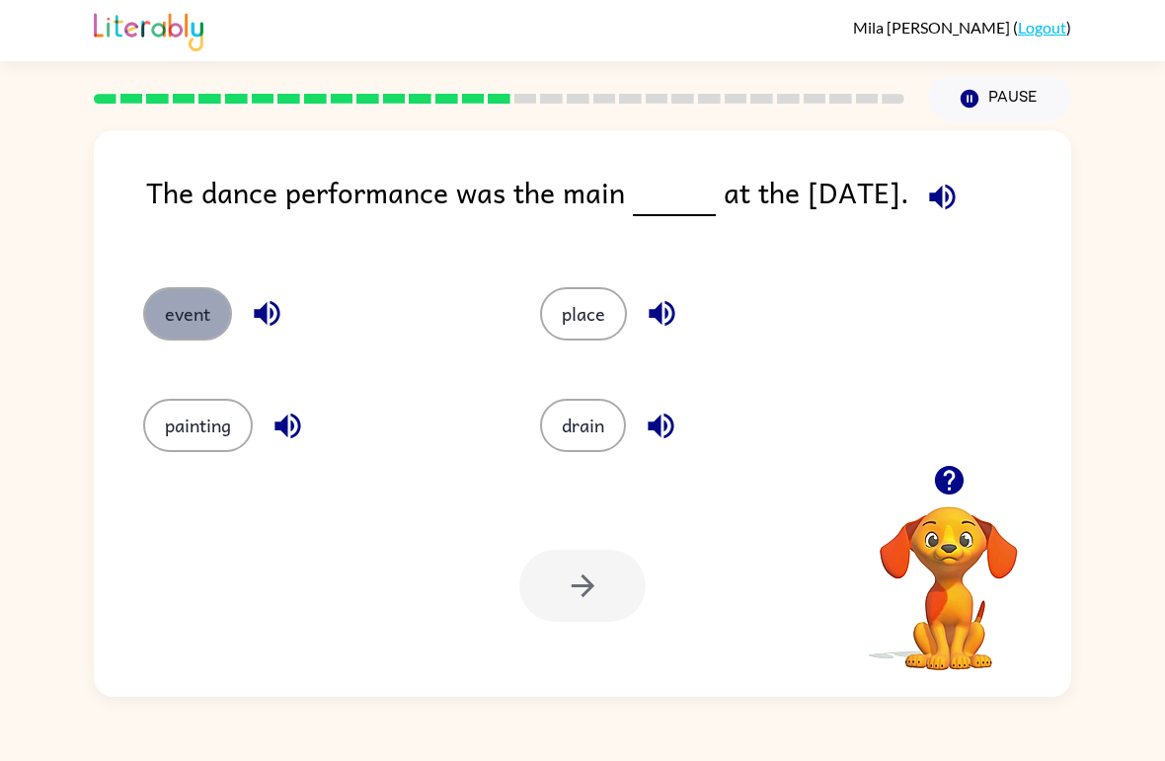
click at [192, 313] on button "event" at bounding box center [187, 313] width 89 height 53
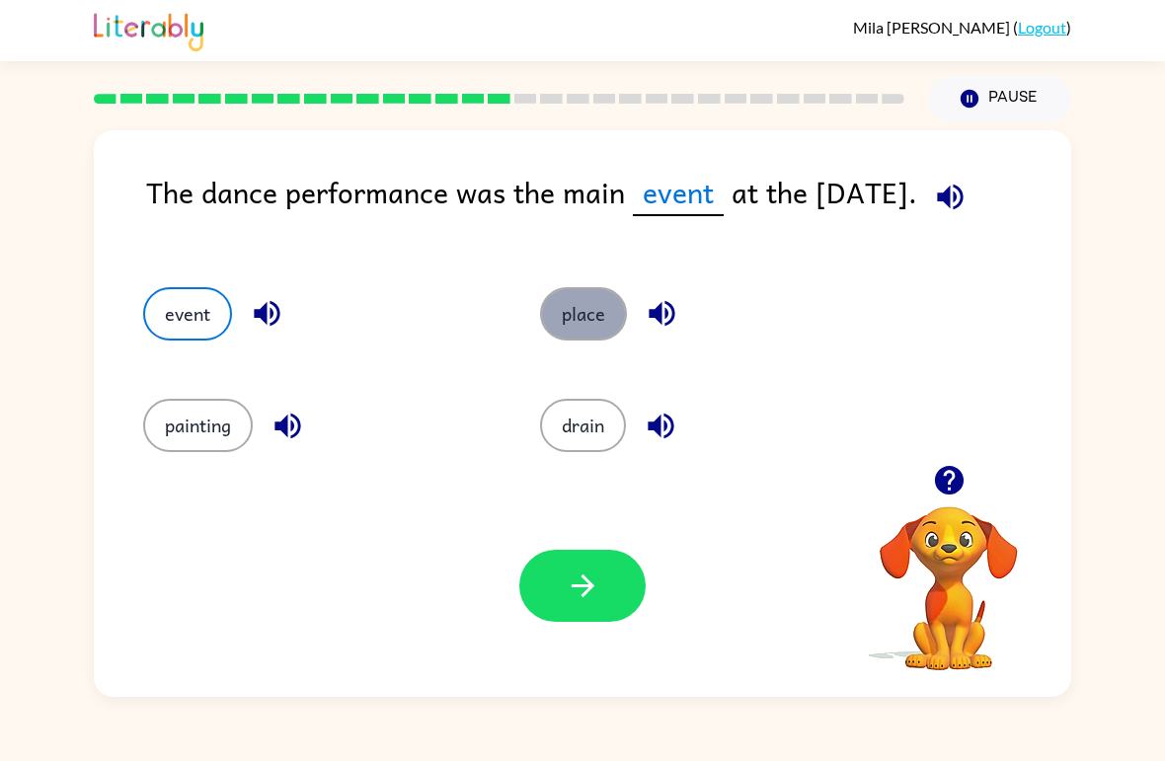
click at [567, 308] on button "place" at bounding box center [583, 313] width 87 height 53
click at [574, 546] on div "Your browser must support playing .mp4 files to use Literably. Please try using…" at bounding box center [582, 586] width 977 height 222
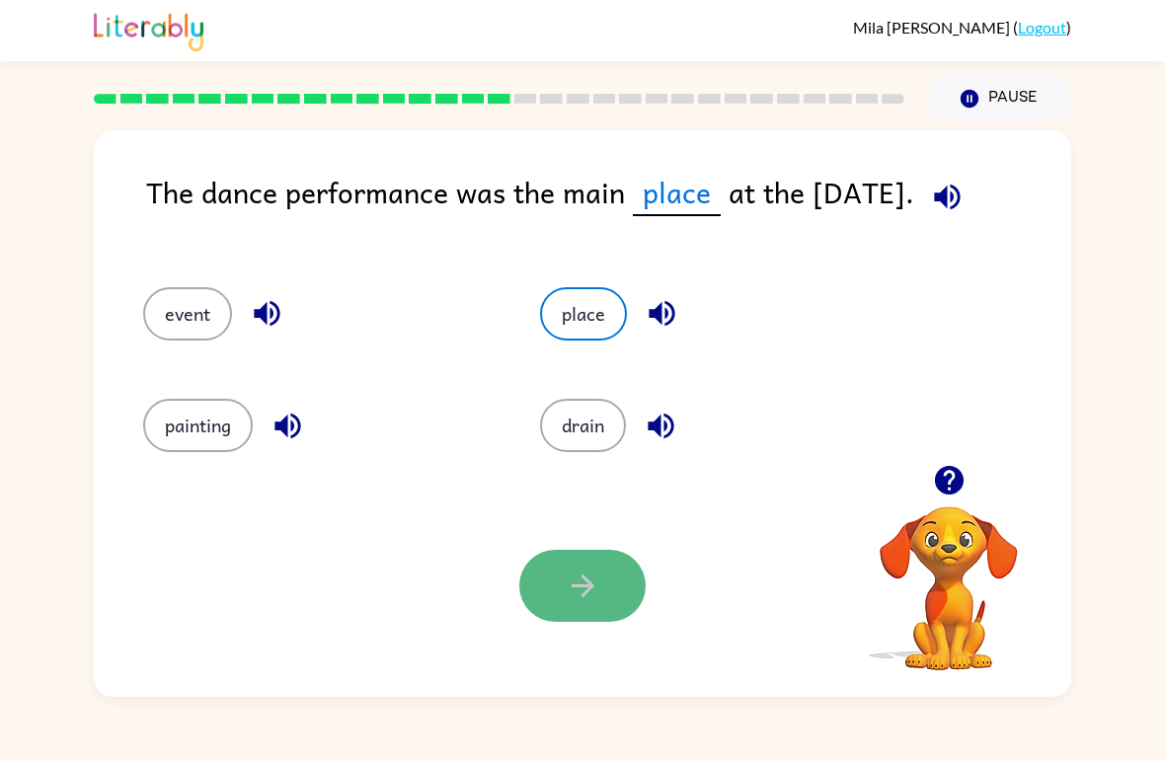
click at [587, 610] on button "button" at bounding box center [582, 586] width 126 height 72
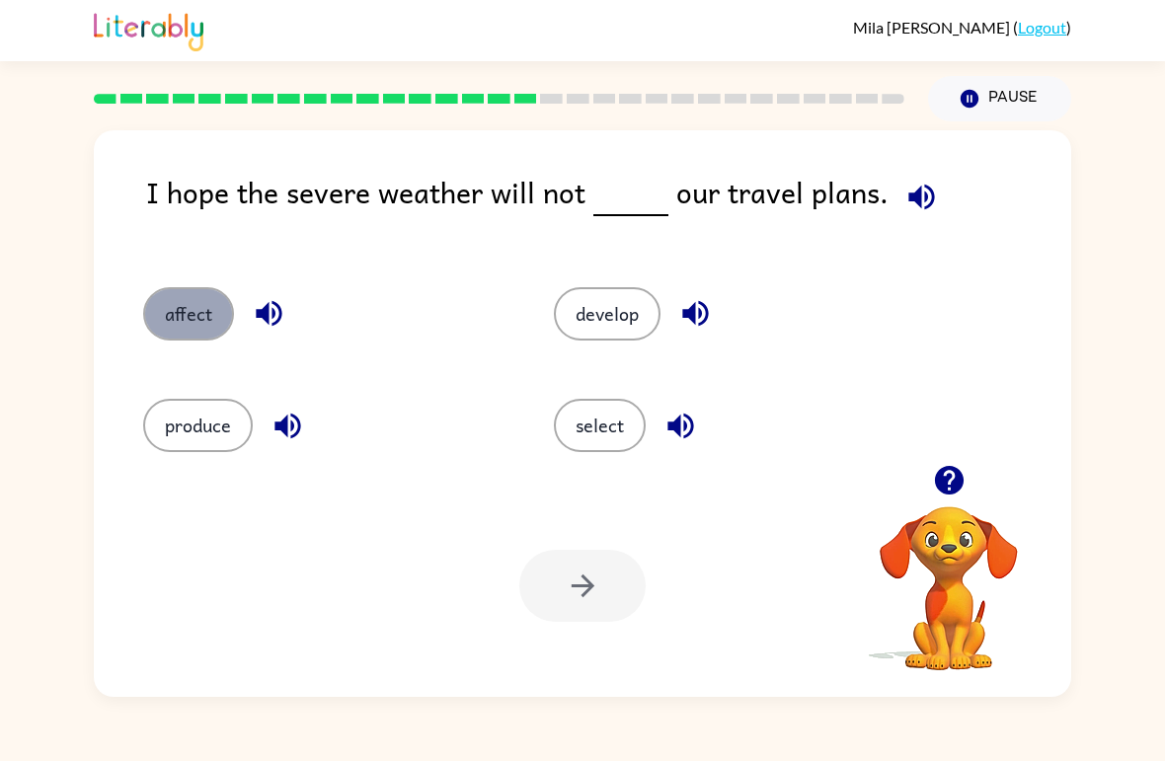
click at [189, 298] on button "affect" at bounding box center [188, 313] width 91 height 53
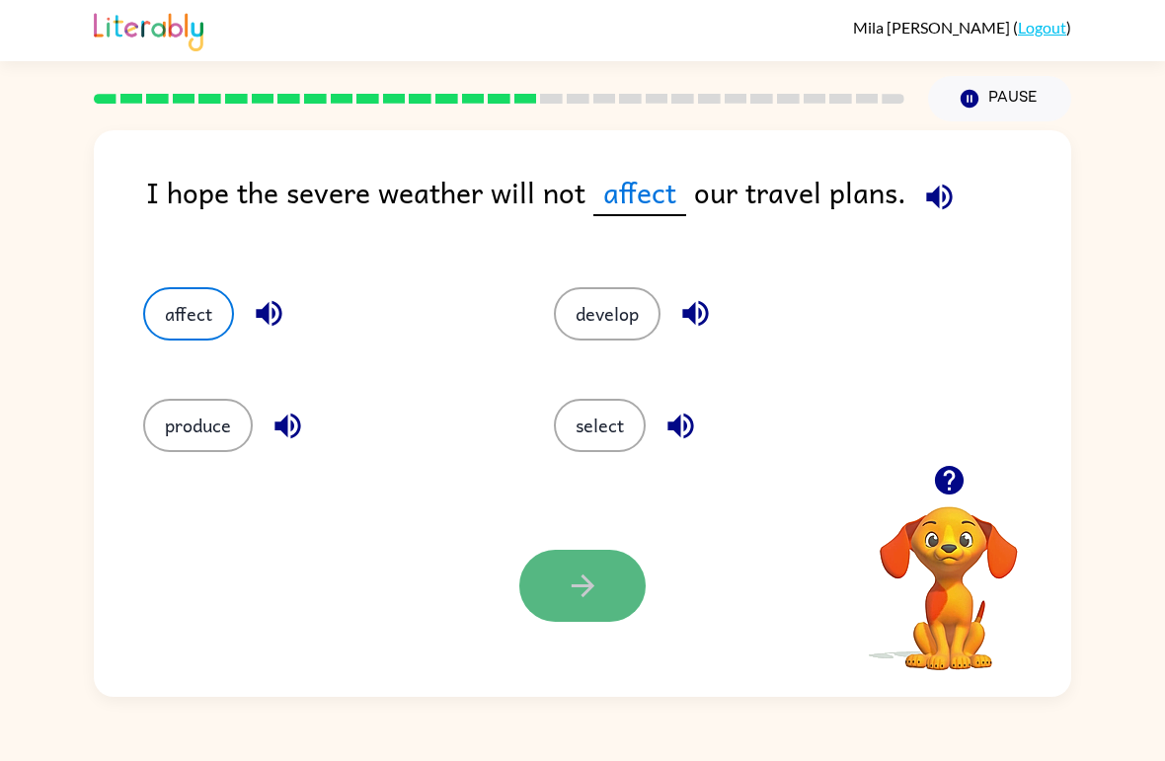
click at [587, 609] on button "button" at bounding box center [582, 586] width 126 height 72
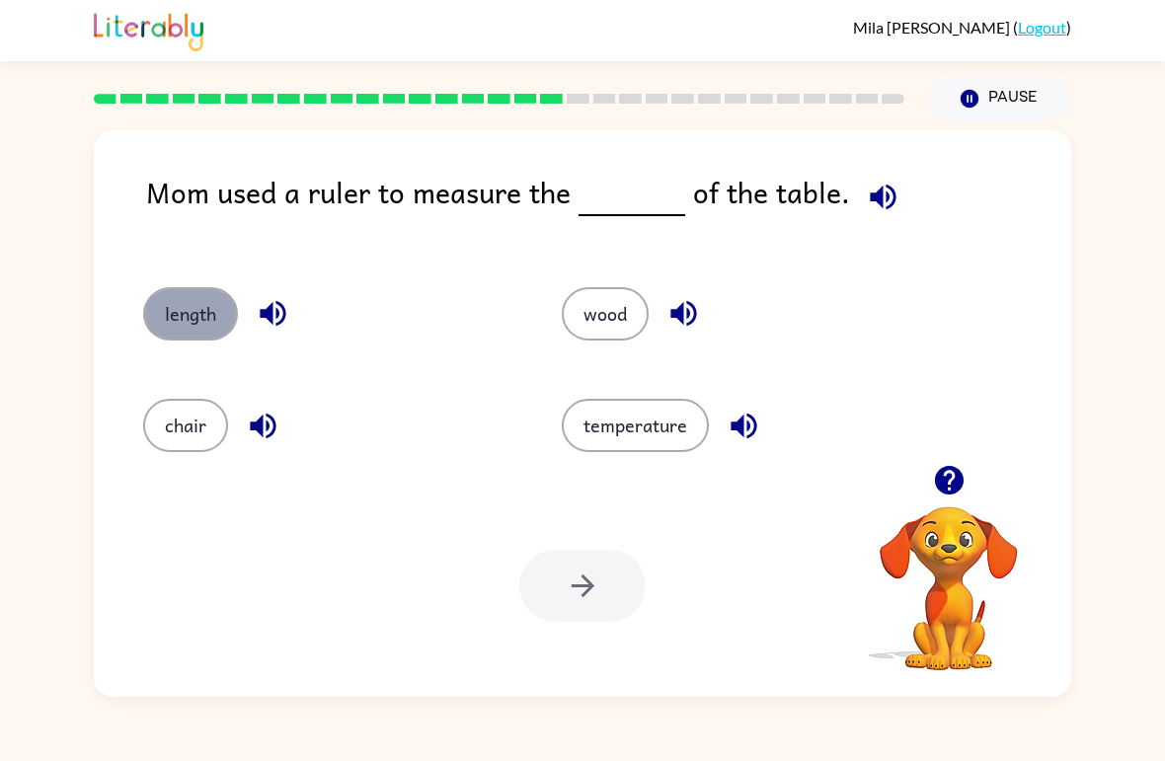
click at [228, 323] on button "length" at bounding box center [190, 313] width 95 height 53
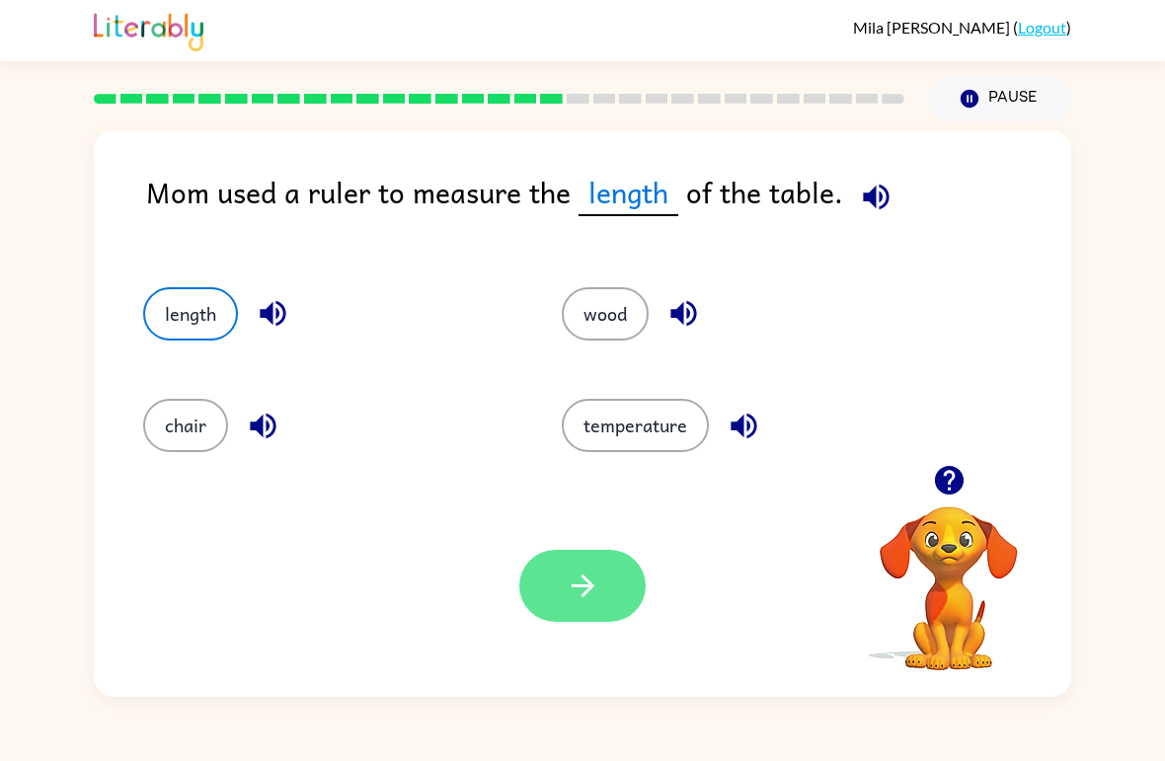
click at [547, 565] on button "button" at bounding box center [582, 586] width 126 height 72
click at [586, 578] on div at bounding box center [582, 586] width 126 height 72
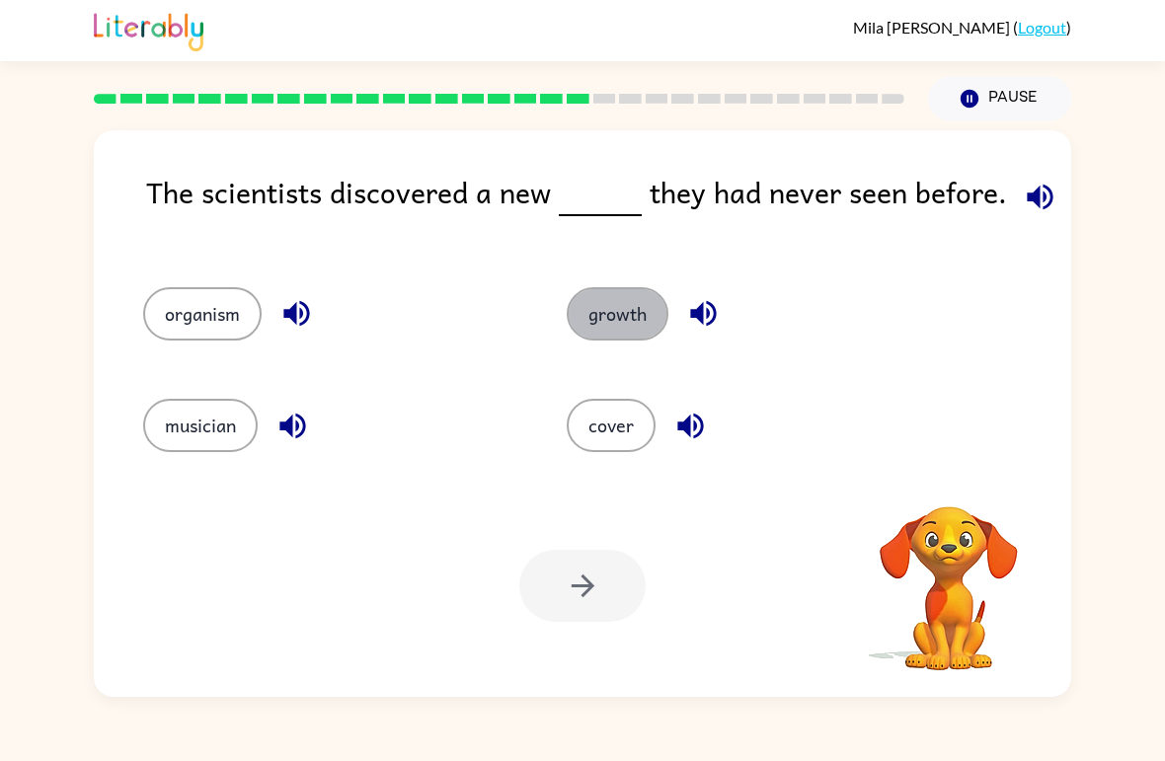
click at [617, 306] on button "growth" at bounding box center [618, 313] width 102 height 53
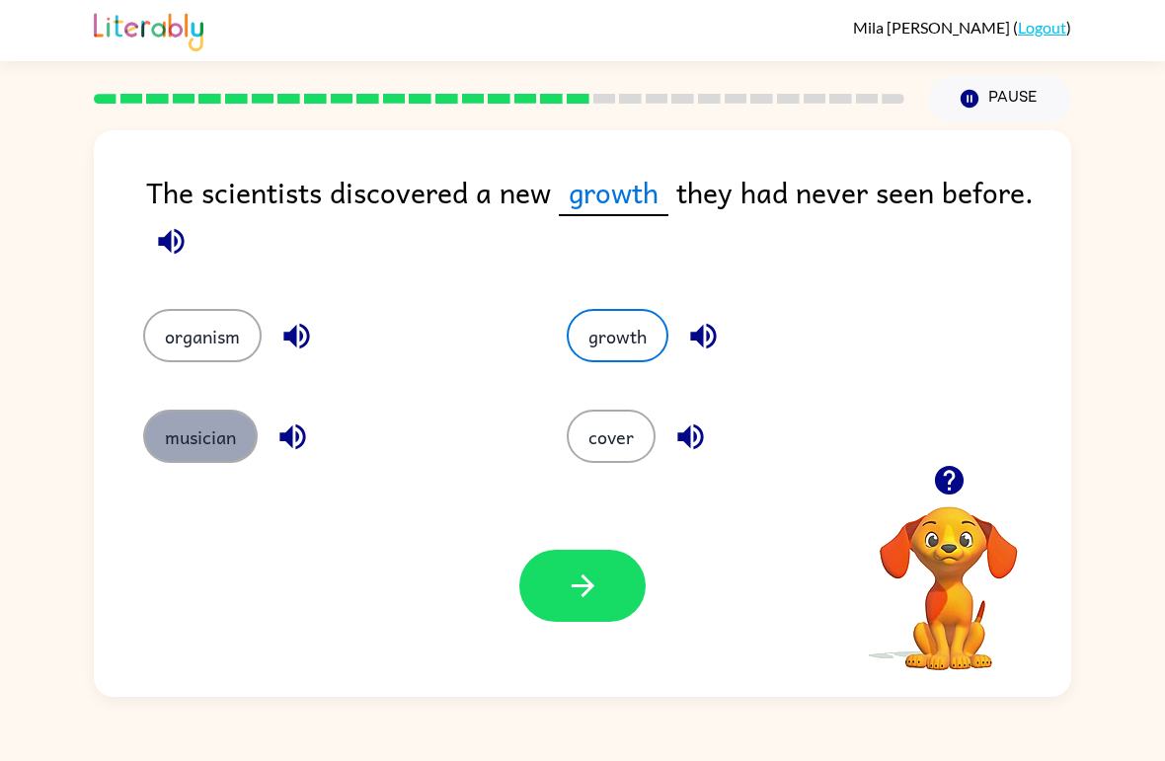
click at [208, 443] on button "musician" at bounding box center [200, 436] width 115 height 53
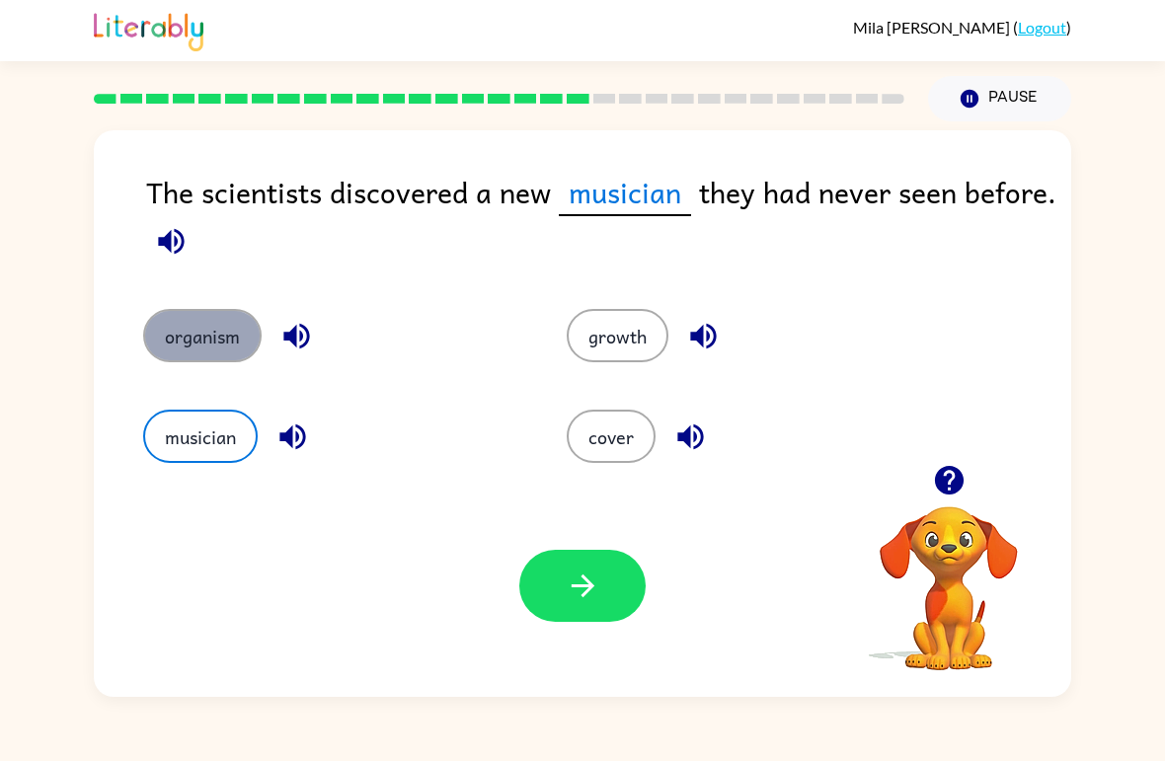
click at [213, 337] on button "organism" at bounding box center [202, 335] width 118 height 53
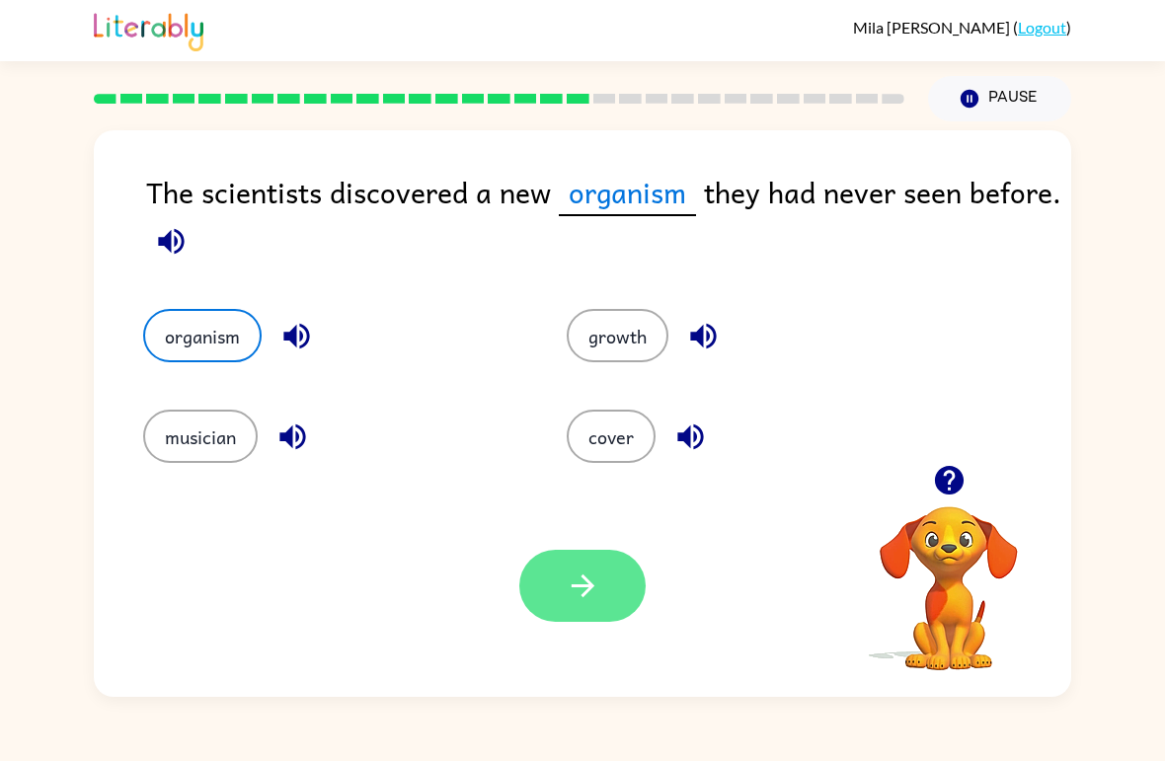
click at [566, 588] on icon "button" at bounding box center [583, 586] width 35 height 35
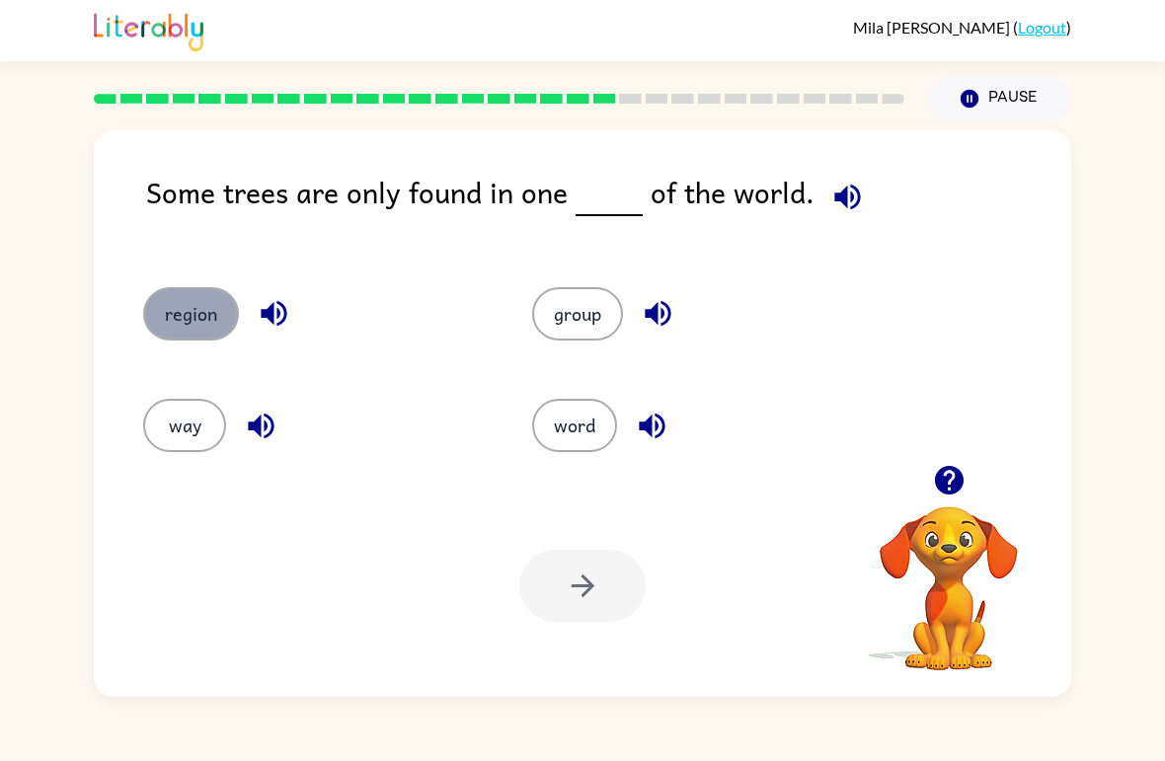
click at [213, 316] on button "region" at bounding box center [191, 313] width 96 height 53
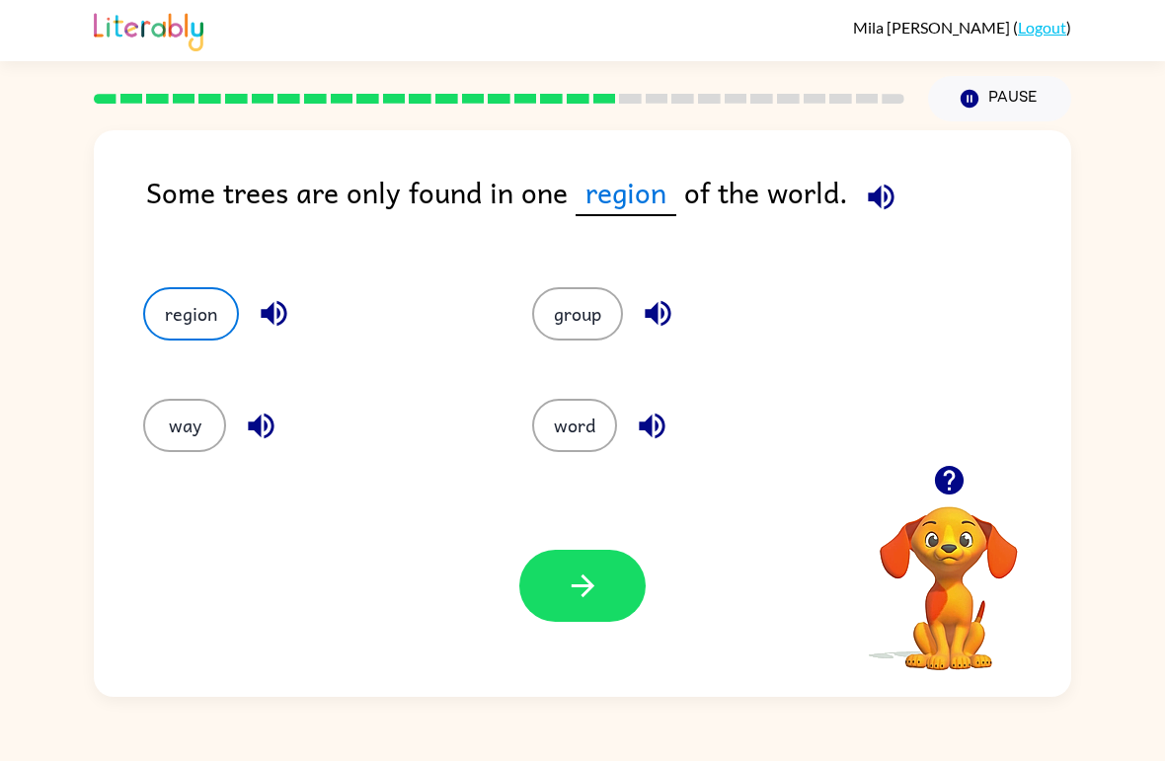
click at [563, 612] on button "button" at bounding box center [582, 586] width 126 height 72
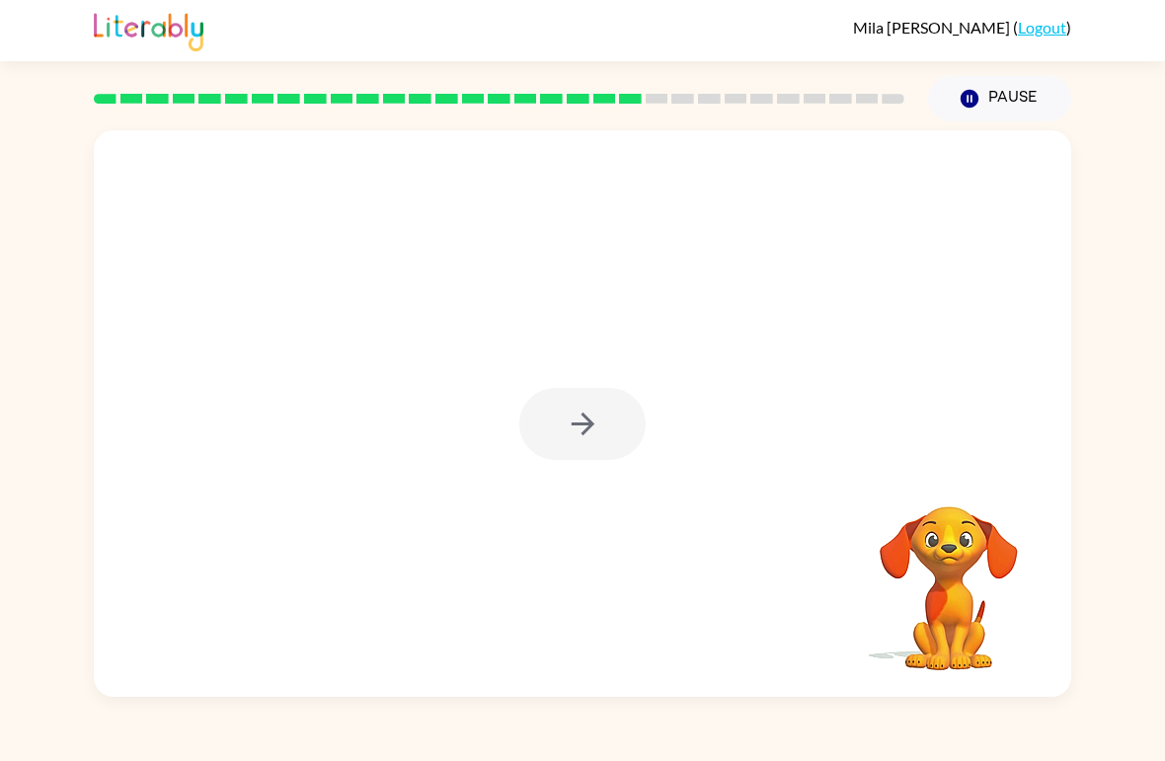
click at [538, 424] on div at bounding box center [582, 424] width 126 height 72
click at [609, 464] on div at bounding box center [582, 413] width 977 height 567
click at [566, 440] on icon "button" at bounding box center [583, 424] width 35 height 35
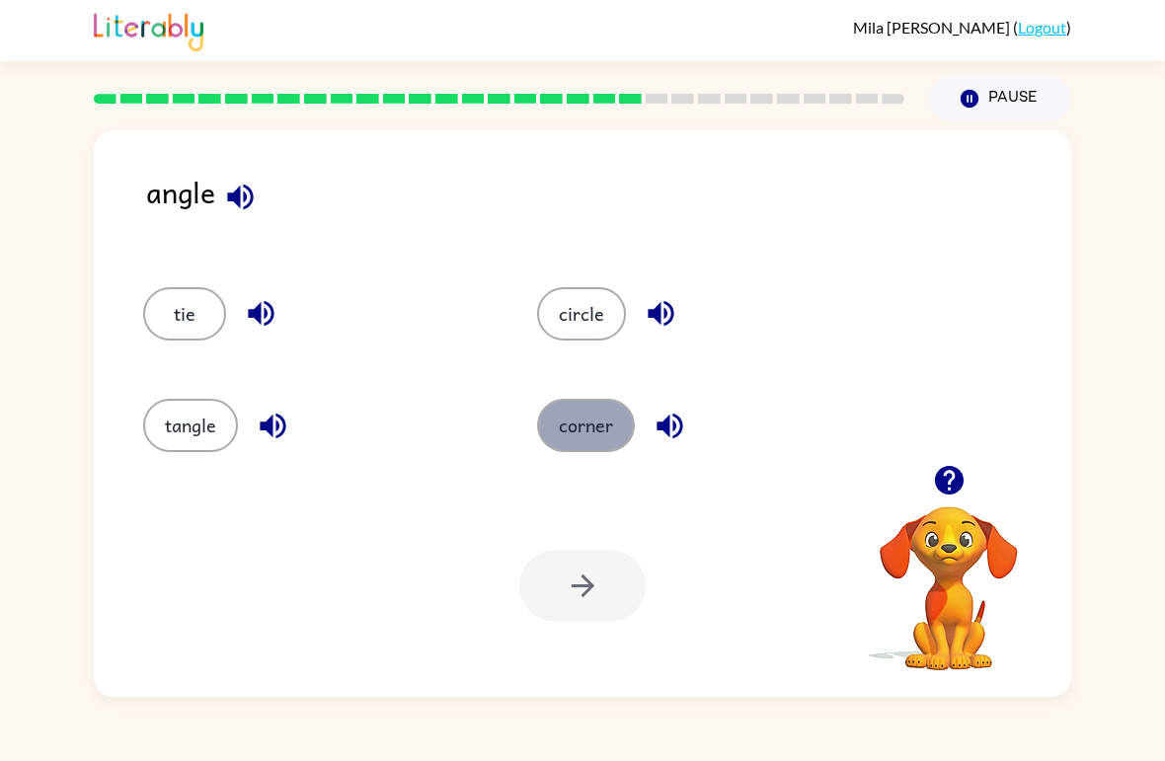
click at [607, 423] on button "corner" at bounding box center [586, 425] width 98 height 53
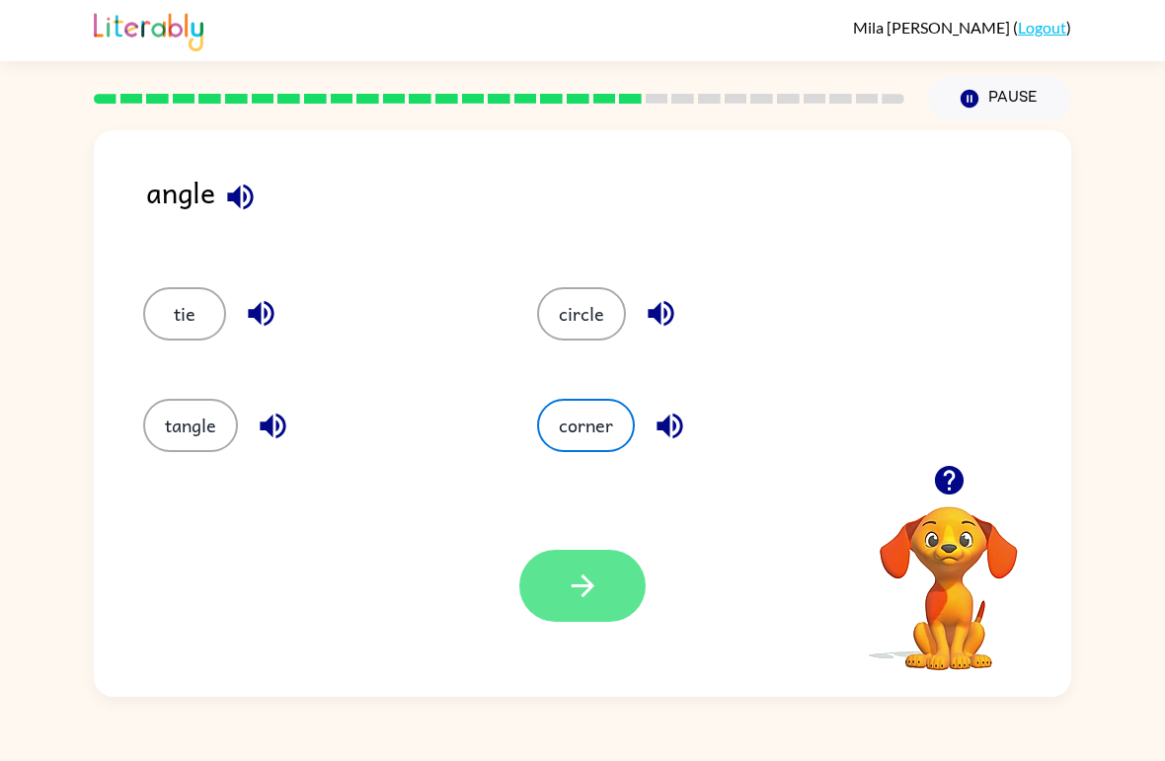
click at [584, 573] on icon "button" at bounding box center [583, 586] width 35 height 35
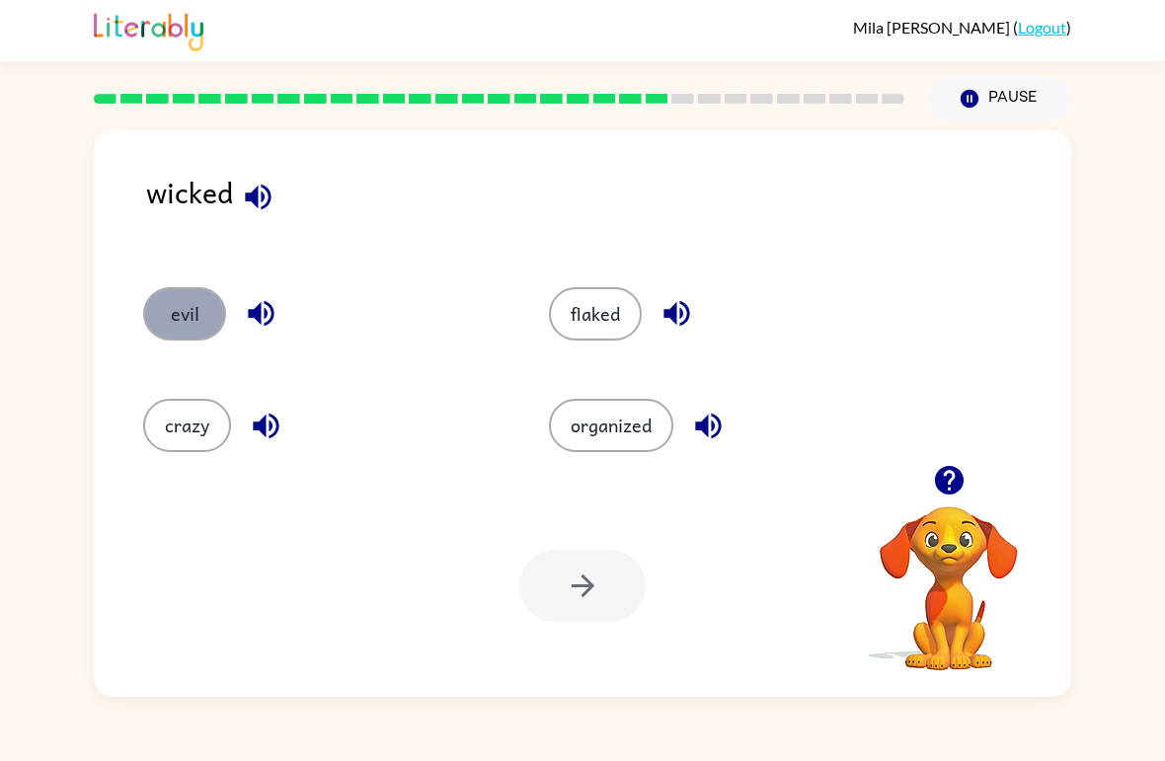
click at [196, 330] on button "evil" at bounding box center [184, 313] width 83 height 53
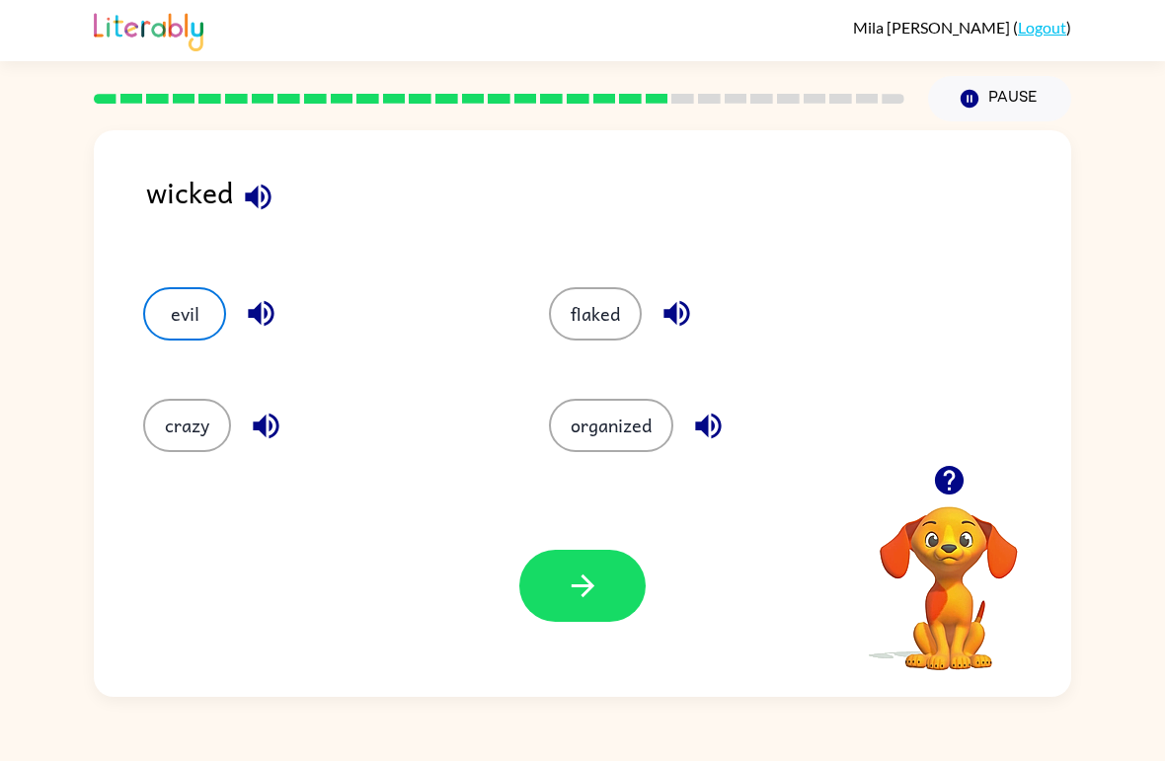
drag, startPoint x: 454, startPoint y: 532, endPoint x: 489, endPoint y: 553, distance: 40.3
click at [490, 553] on div "Your browser must support playing .mp4 files to use Literably. Please try using…" at bounding box center [582, 586] width 977 height 222
click at [551, 589] on button "button" at bounding box center [582, 586] width 126 height 72
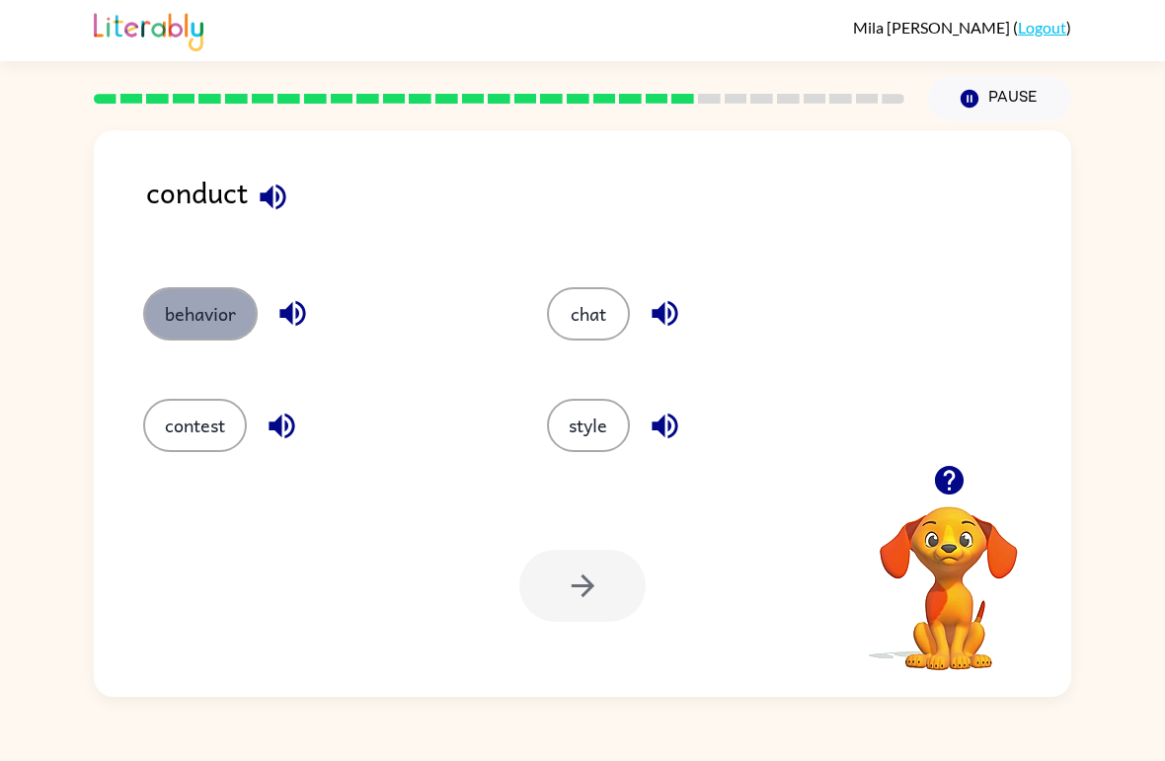
click at [207, 324] on button "behavior" at bounding box center [200, 313] width 115 height 53
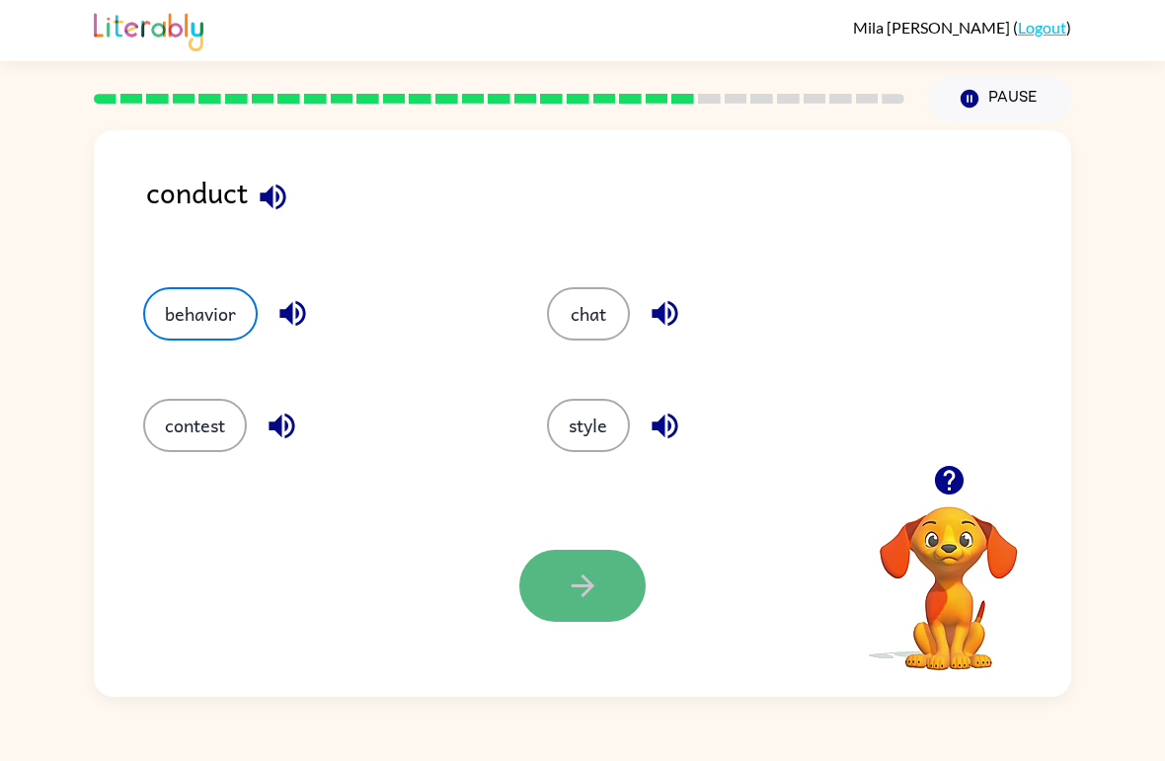
click at [588, 599] on icon "button" at bounding box center [583, 586] width 35 height 35
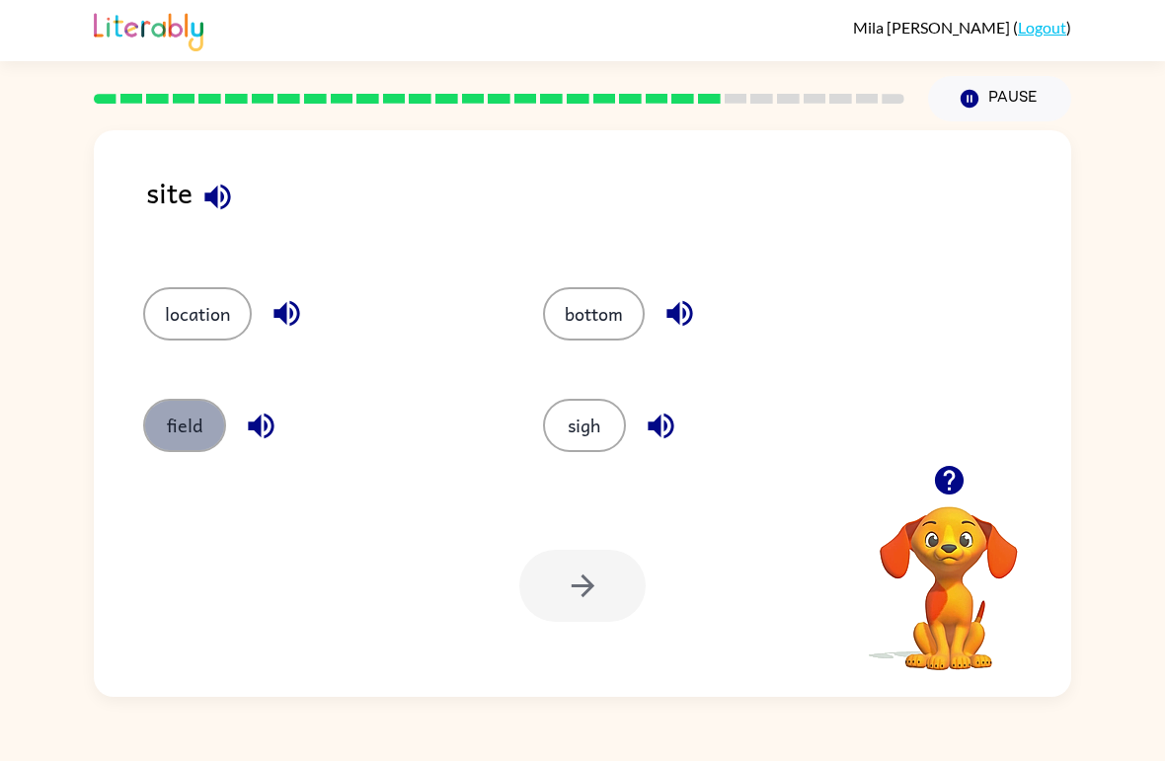
click at [197, 427] on button "field" at bounding box center [184, 425] width 83 height 53
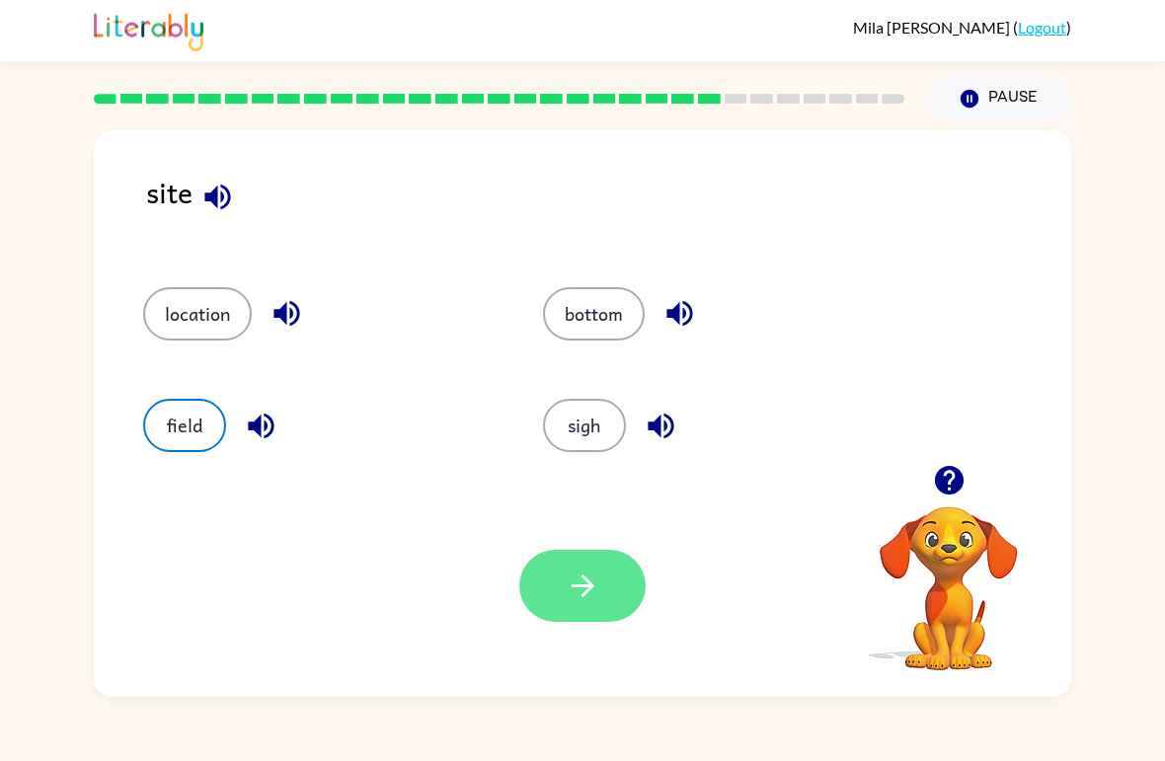
click at [584, 570] on icon "button" at bounding box center [583, 586] width 35 height 35
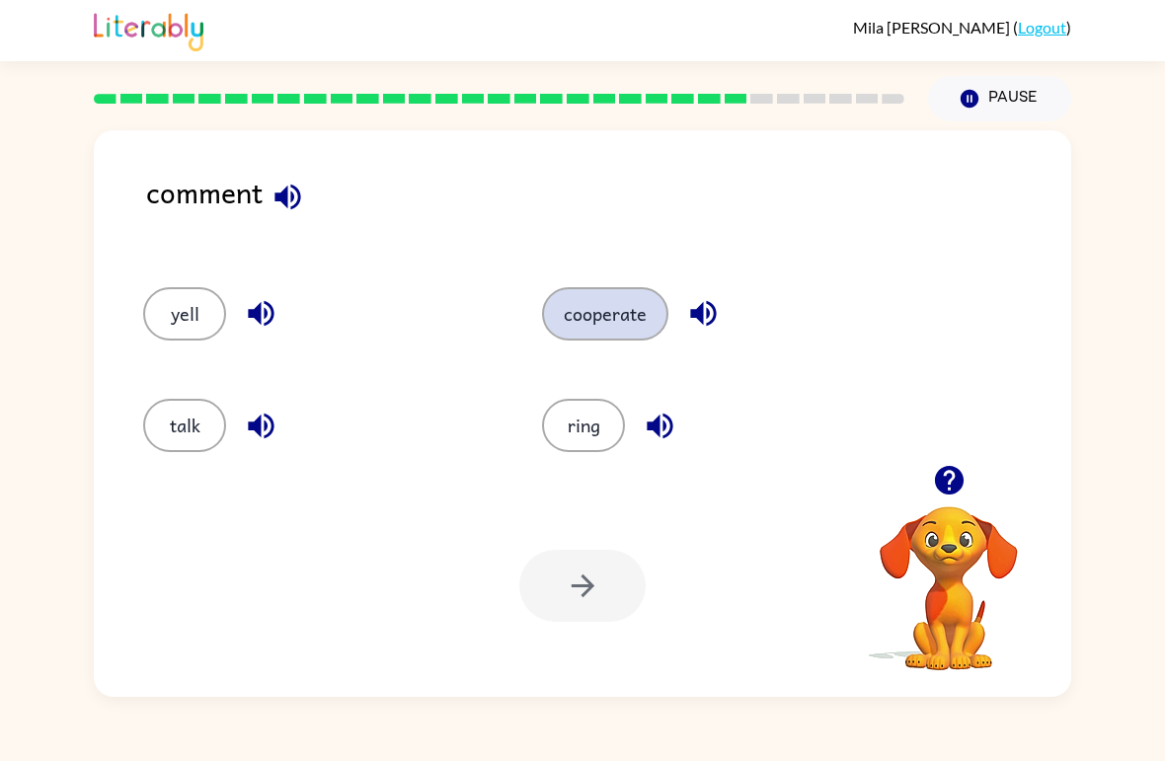
click at [604, 322] on button "cooperate" at bounding box center [605, 313] width 126 height 53
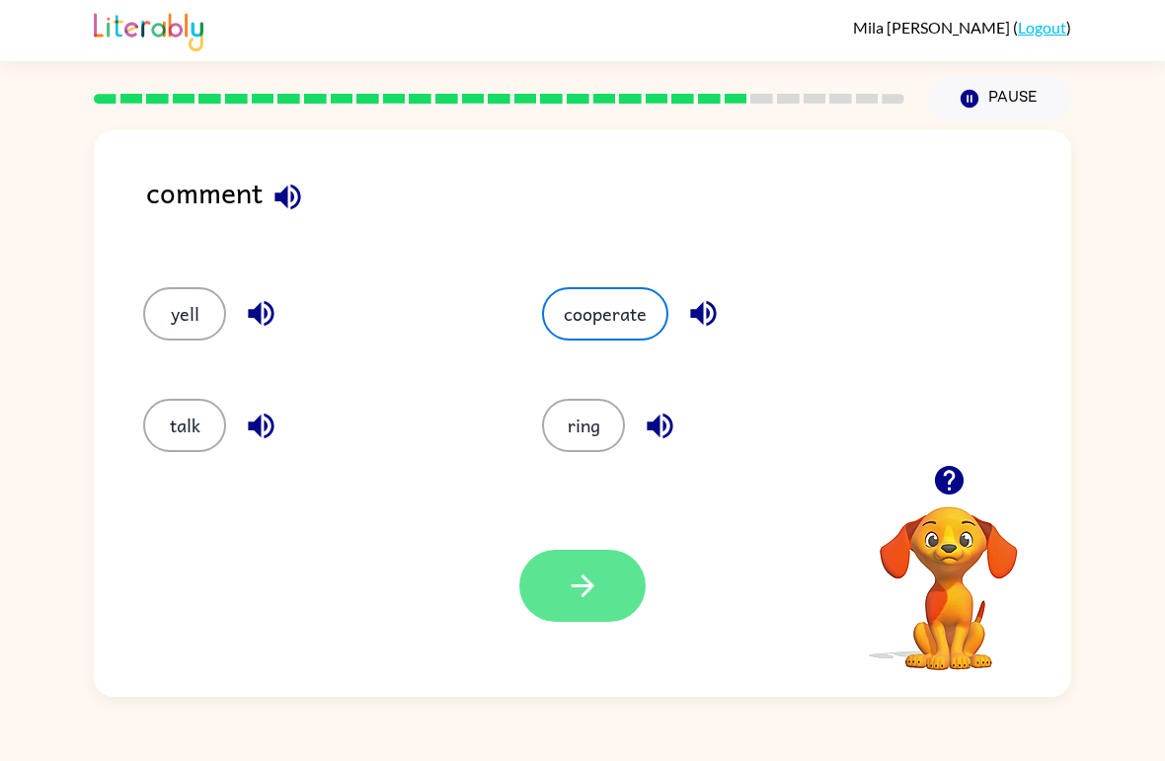
click at [593, 603] on icon "button" at bounding box center [583, 586] width 35 height 35
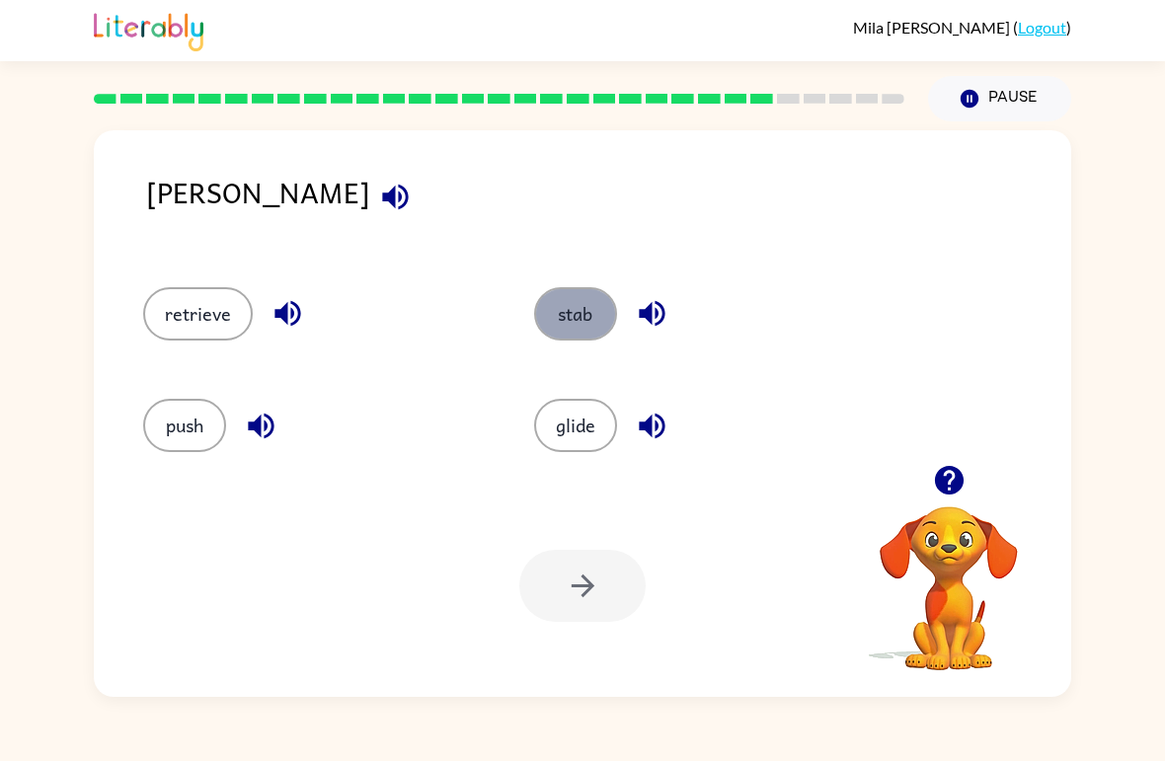
click at [576, 329] on button "stab" at bounding box center [575, 313] width 83 height 53
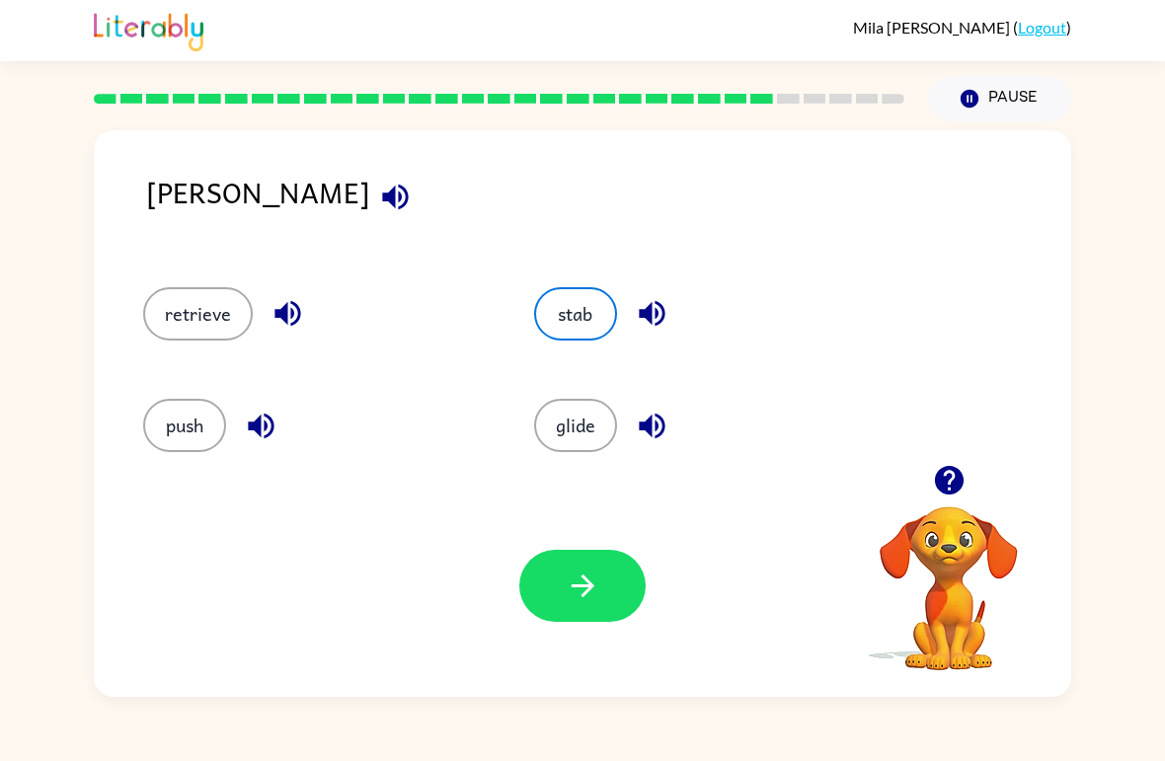
click at [569, 664] on div "Your browser must support playing .mp4 files to use Literably. Please try using…" at bounding box center [582, 586] width 977 height 222
click at [565, 621] on button "button" at bounding box center [582, 586] width 126 height 72
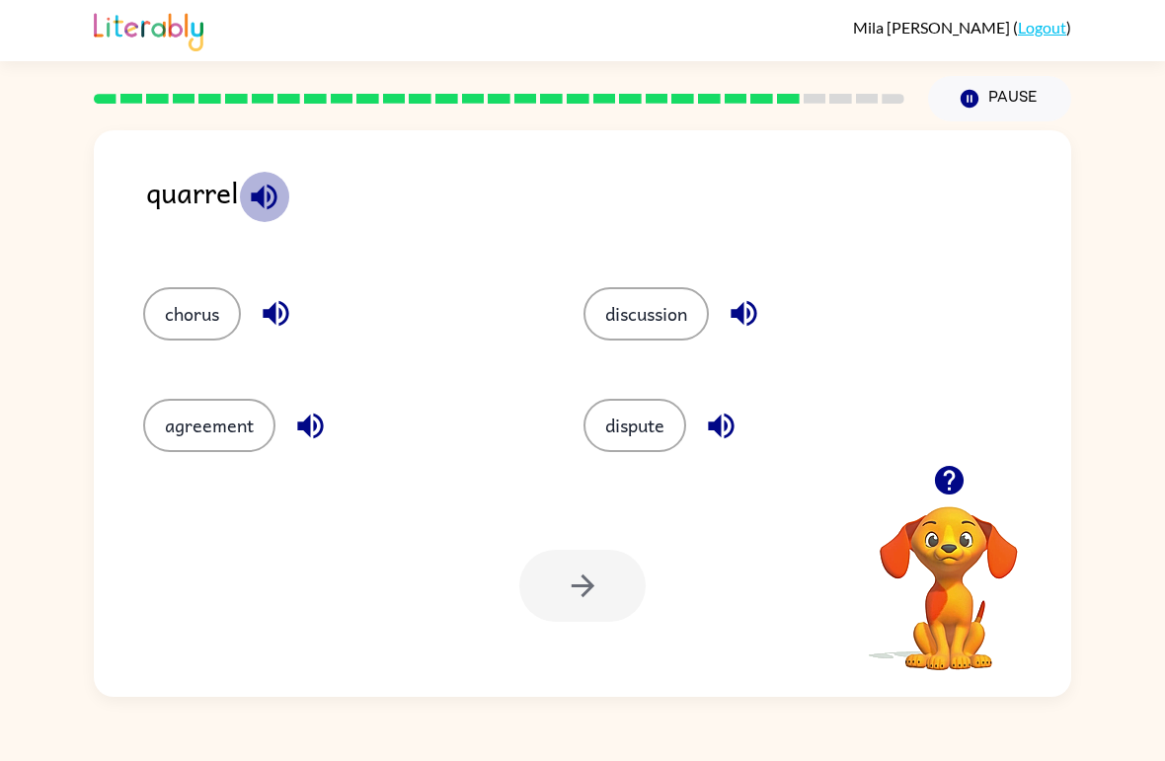
click at [265, 198] on icon "button" at bounding box center [264, 197] width 35 height 35
click at [252, 425] on button "agreement" at bounding box center [209, 425] width 132 height 53
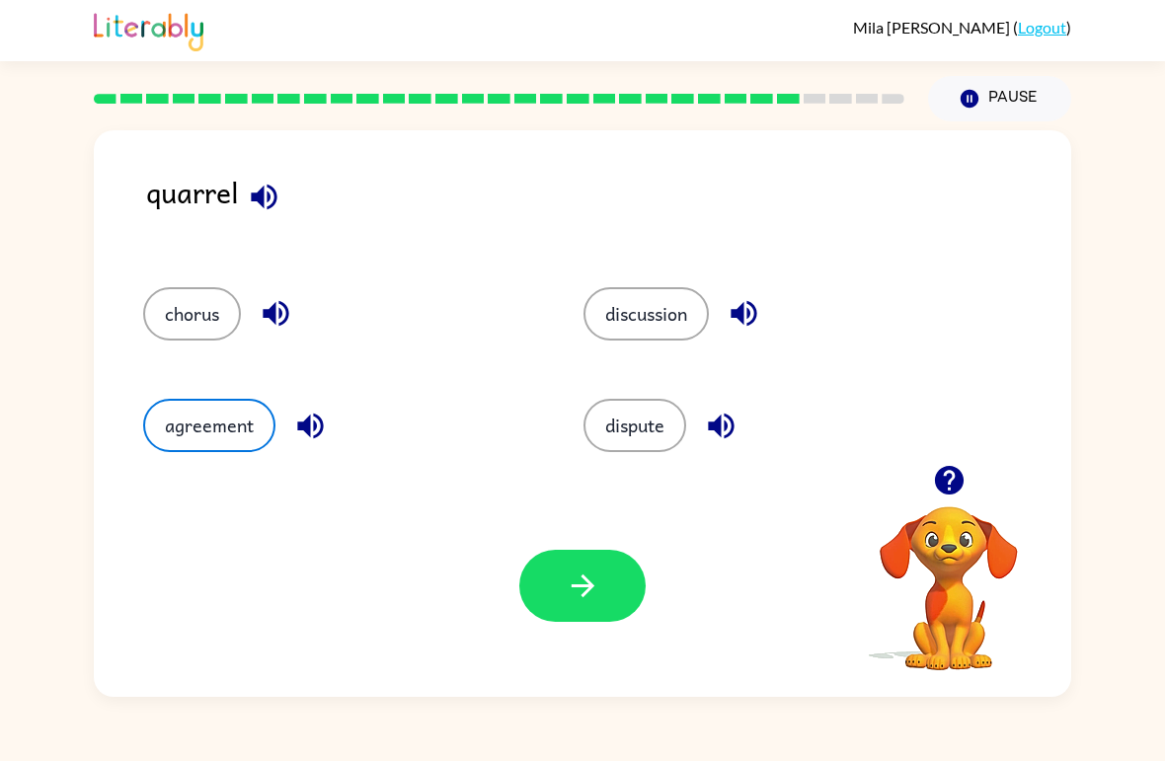
click at [591, 624] on div "Your browser must support playing .mp4 files to use Literably. Please try using…" at bounding box center [582, 586] width 977 height 222
click at [541, 566] on button "button" at bounding box center [582, 586] width 126 height 72
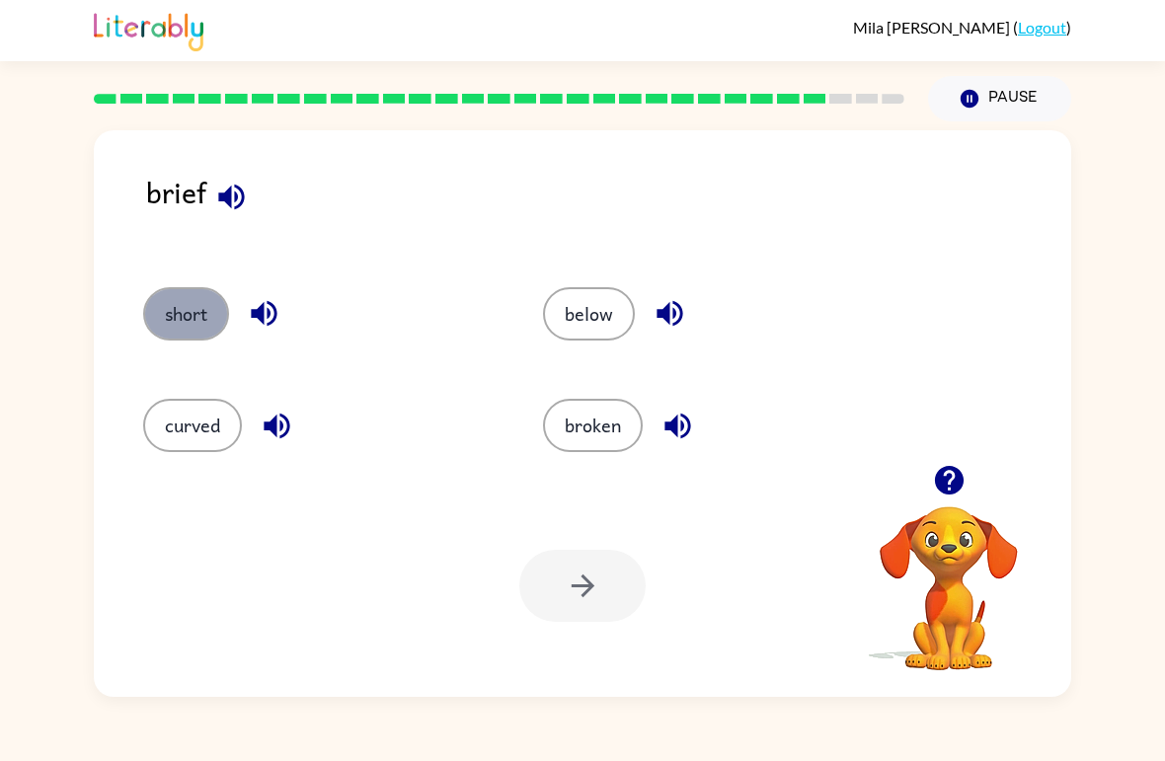
click at [206, 318] on button "short" at bounding box center [186, 313] width 86 height 53
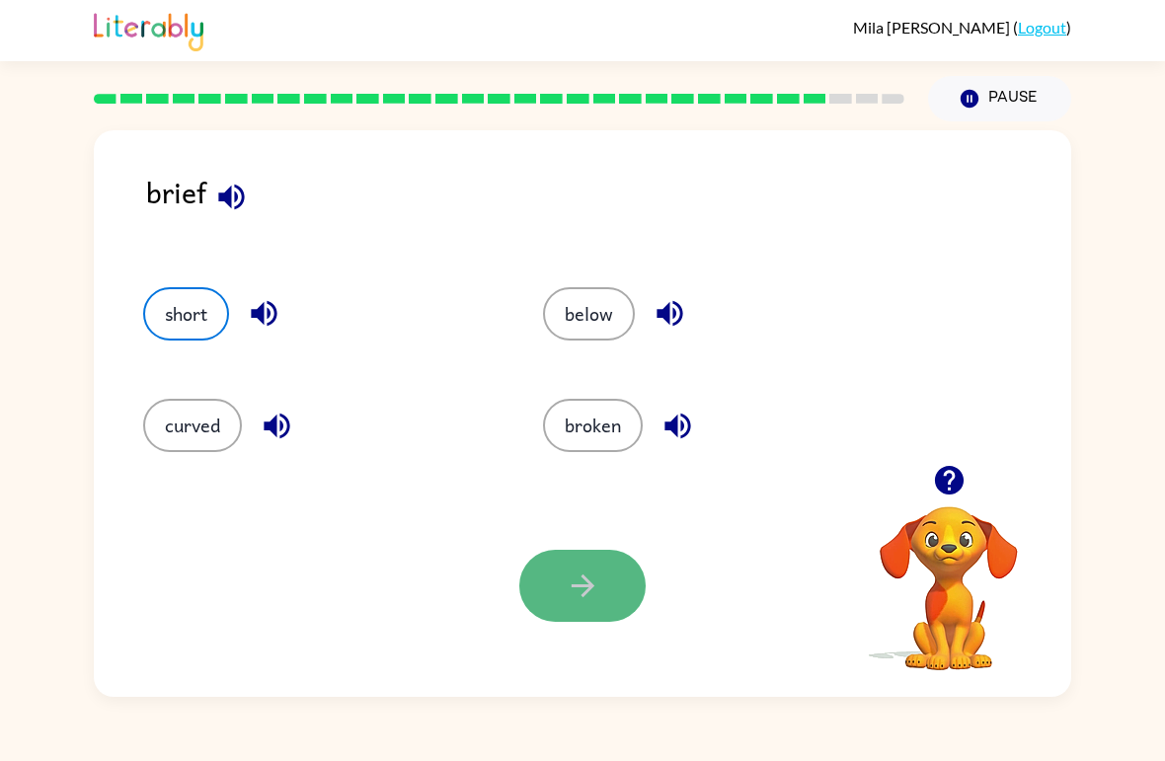
click at [609, 585] on button "button" at bounding box center [582, 586] width 126 height 72
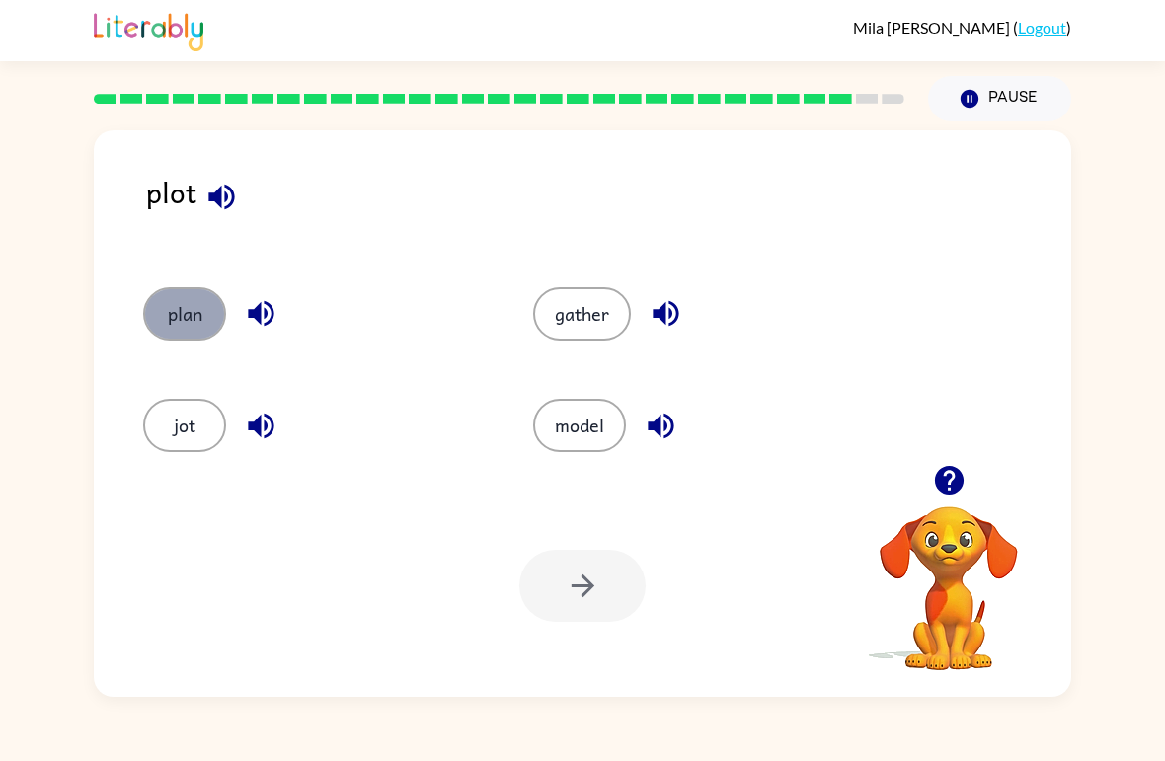
click at [181, 310] on button "plan" at bounding box center [184, 313] width 83 height 53
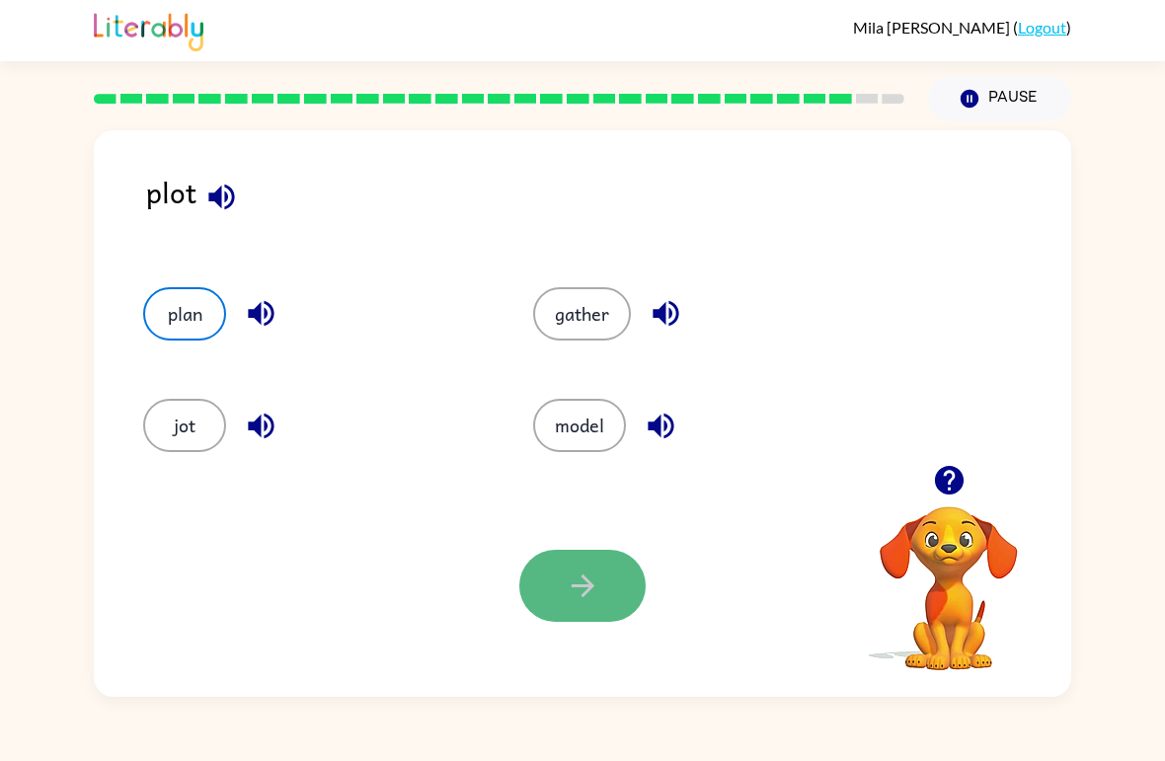
click at [605, 596] on button "button" at bounding box center [582, 586] width 126 height 72
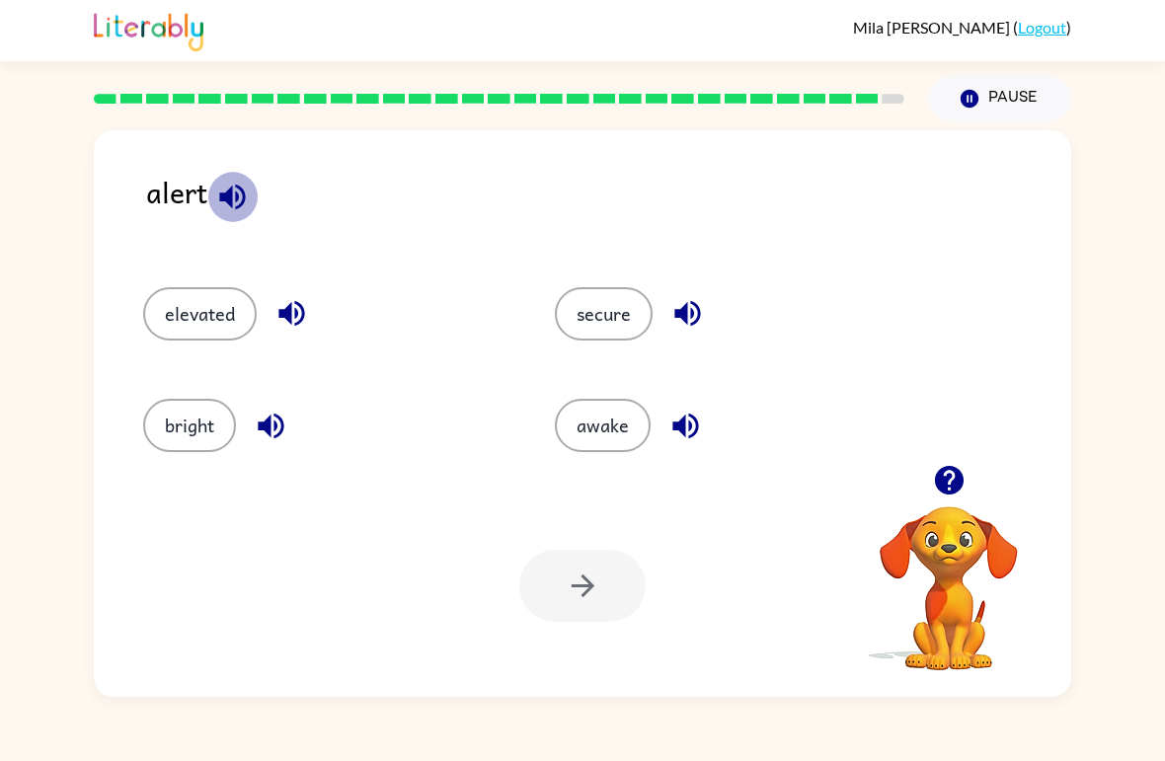
click at [237, 203] on icon "button" at bounding box center [232, 197] width 35 height 35
click at [616, 414] on button "awake" at bounding box center [603, 425] width 96 height 53
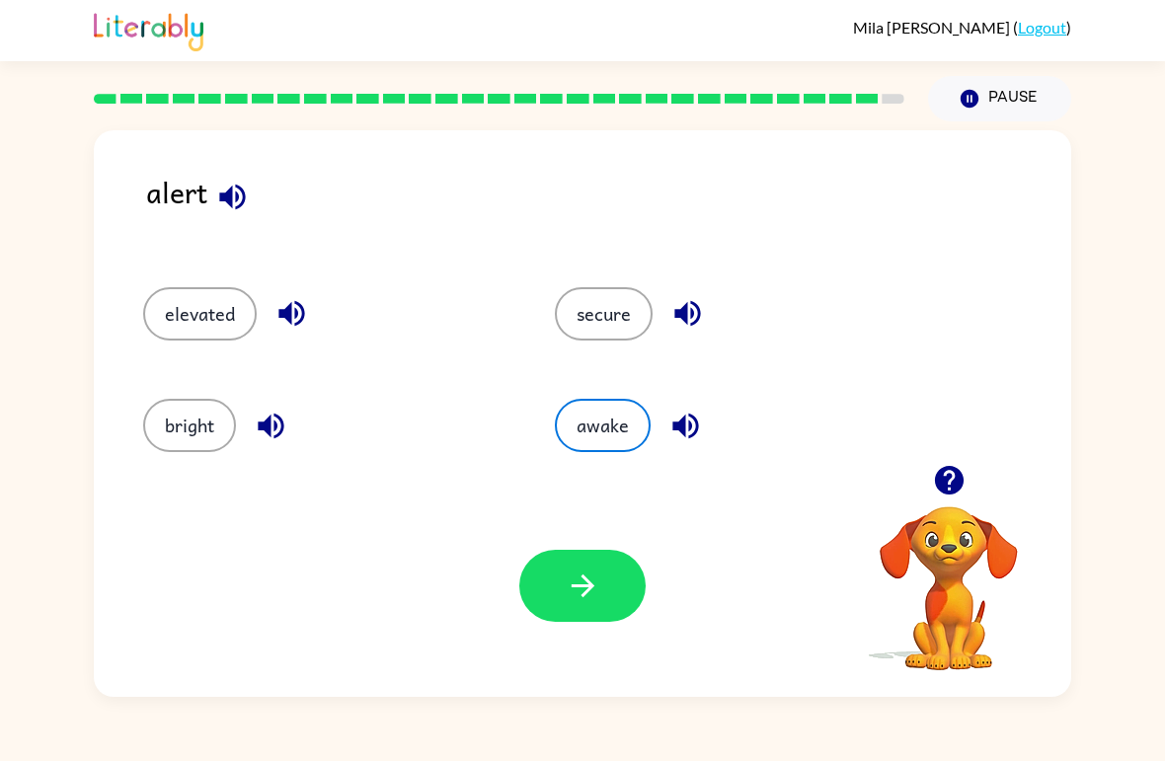
click at [686, 438] on icon "button" at bounding box center [685, 426] width 35 height 35
click at [611, 617] on button "button" at bounding box center [582, 586] width 126 height 72
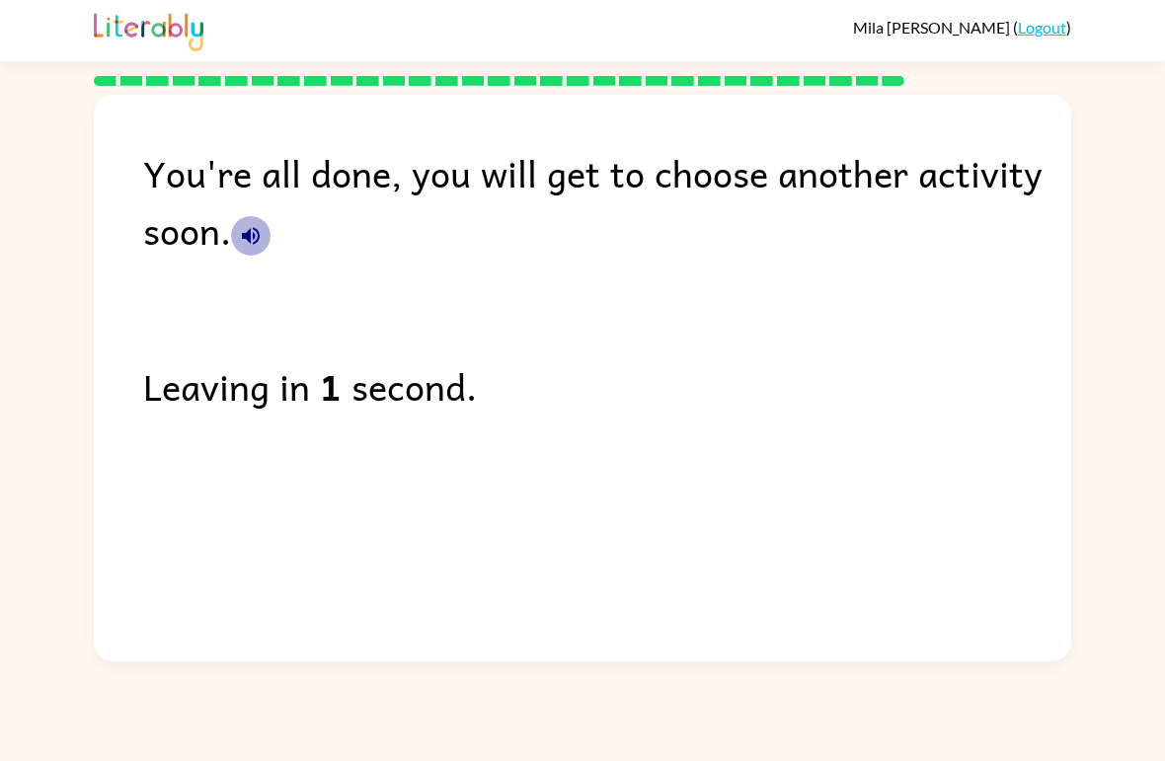
click at [248, 243] on icon "button" at bounding box center [251, 236] width 24 height 24
